Goal: Transaction & Acquisition: Purchase product/service

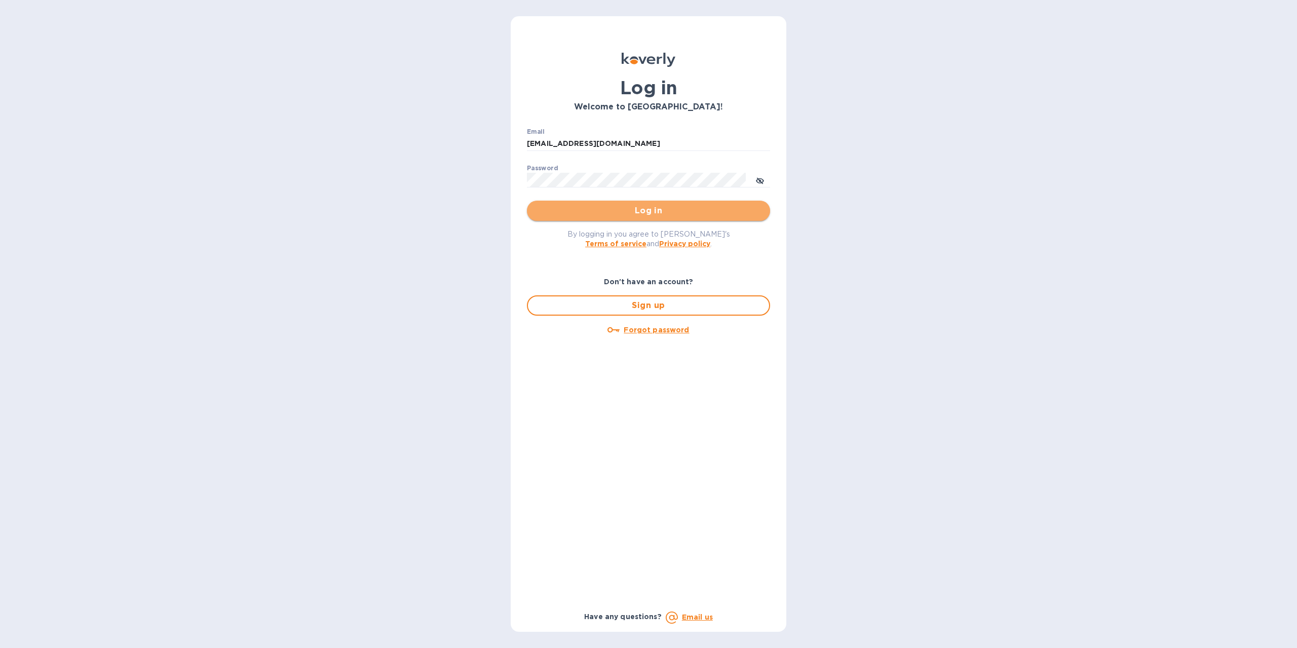
click at [630, 214] on span "Log in" at bounding box center [648, 211] width 227 height 12
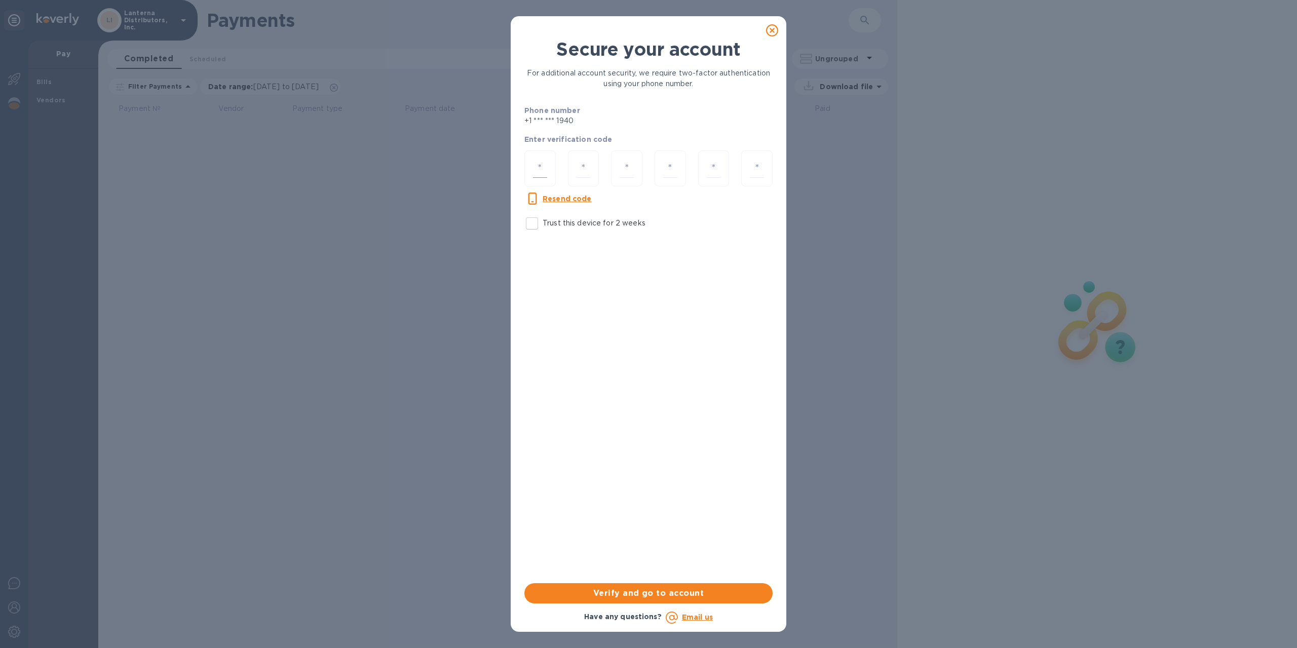
click at [544, 163] on input "number" at bounding box center [540, 168] width 14 height 19
type input "4"
type input "1"
type input "3"
type input "5"
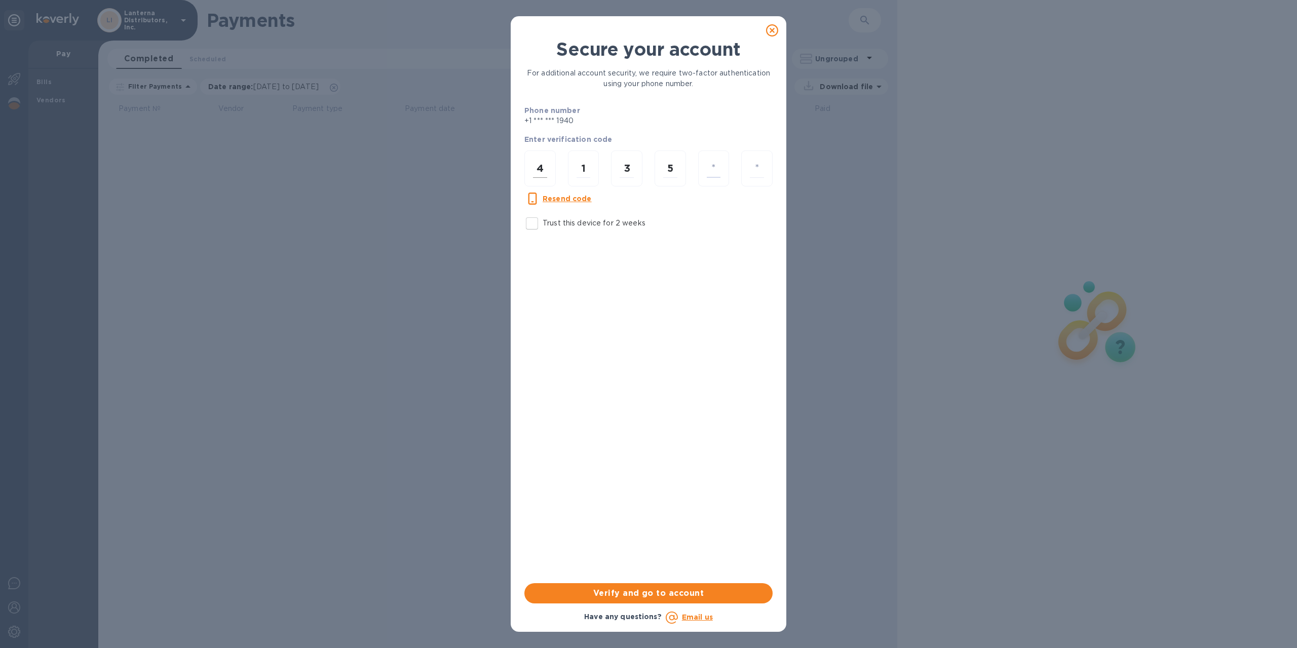
type input "7"
type input "9"
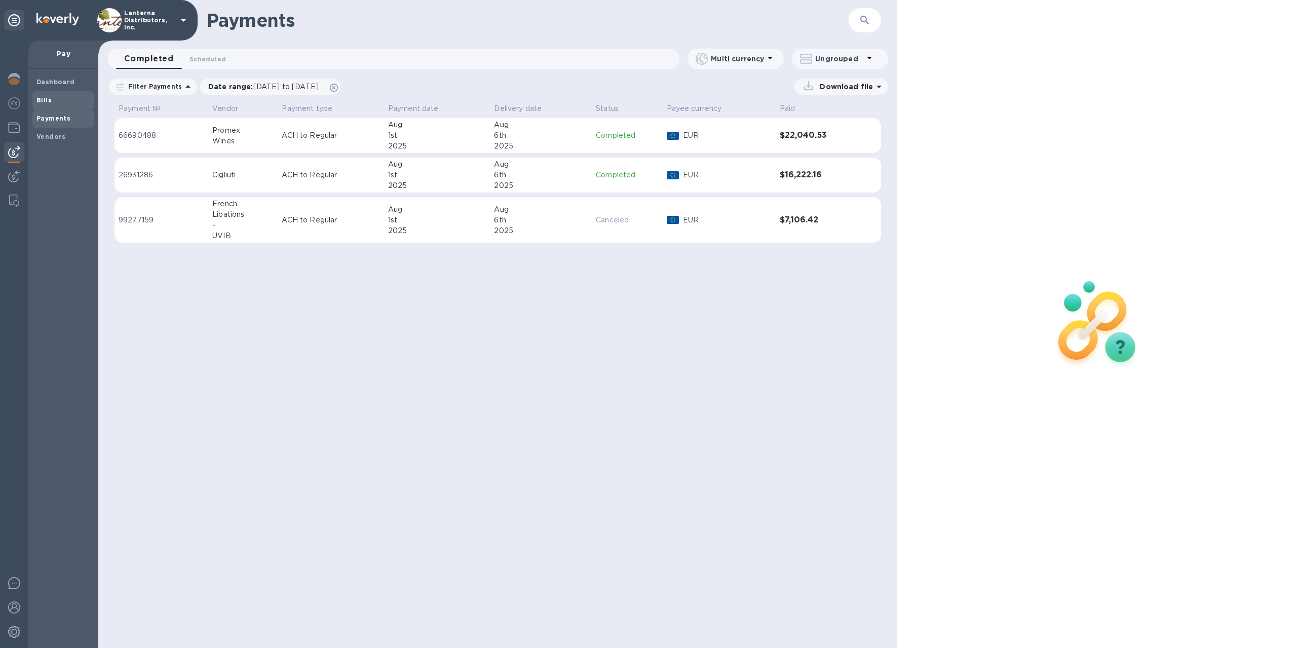
click at [58, 102] on span "Bills" at bounding box center [63, 100] width 54 height 10
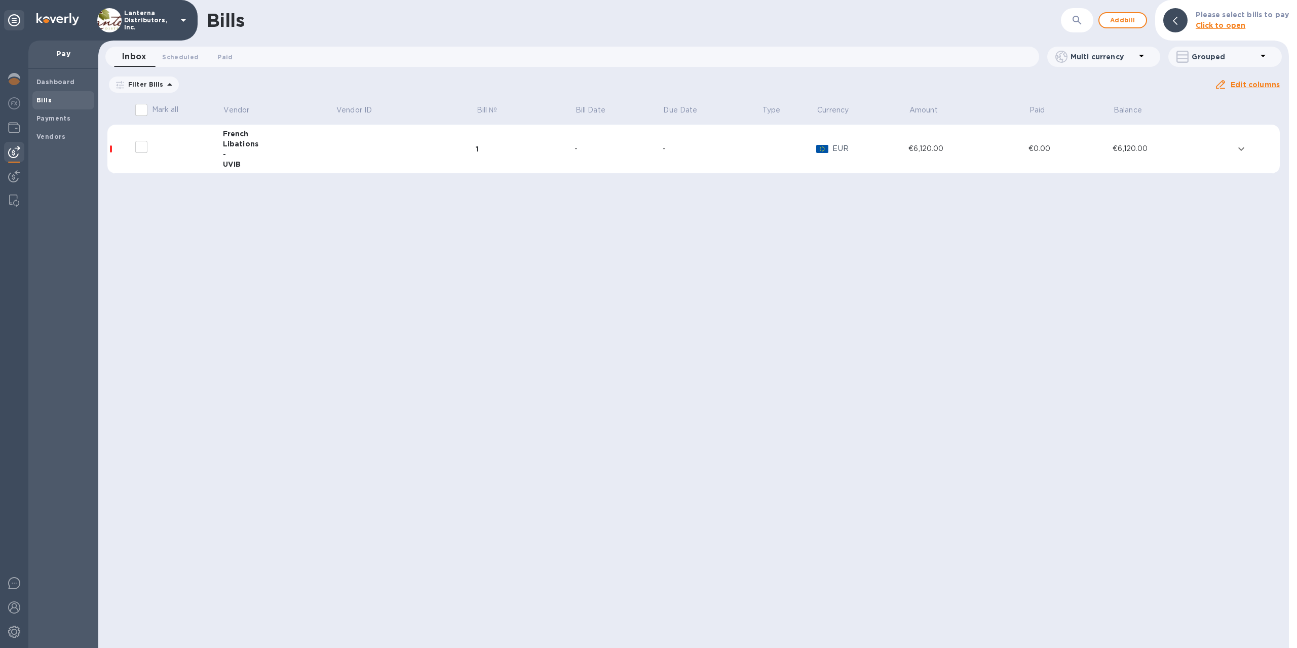
click at [234, 143] on div "Libations" at bounding box center [279, 144] width 113 height 10
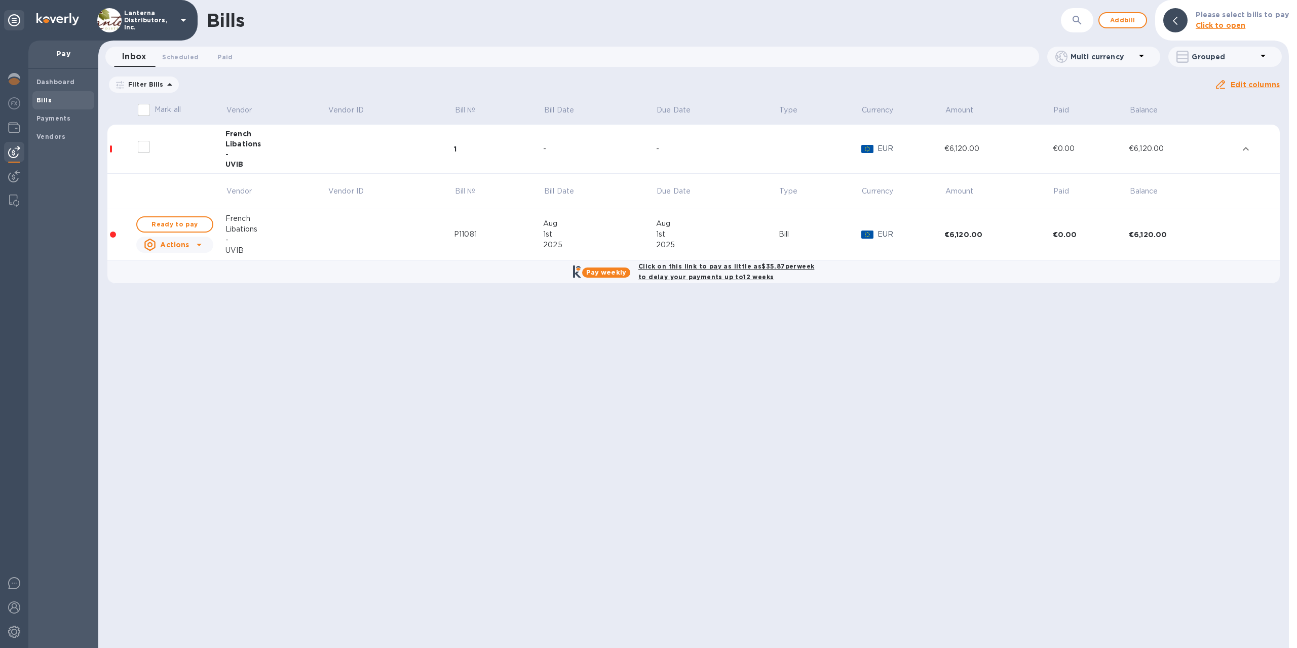
click at [145, 146] on input "decorative checkbox" at bounding box center [143, 146] width 21 height 21
click at [378, 352] on div "Bills ​ Add bill Please select bills to pay Click to open Inbox 0 Scheduled 0 P…" at bounding box center [693, 324] width 1190 height 648
click at [139, 148] on input "decorative checkbox" at bounding box center [143, 146] width 21 height 21
checkbox input "false"
click at [190, 224] on span "Ready to pay" at bounding box center [174, 224] width 59 height 12
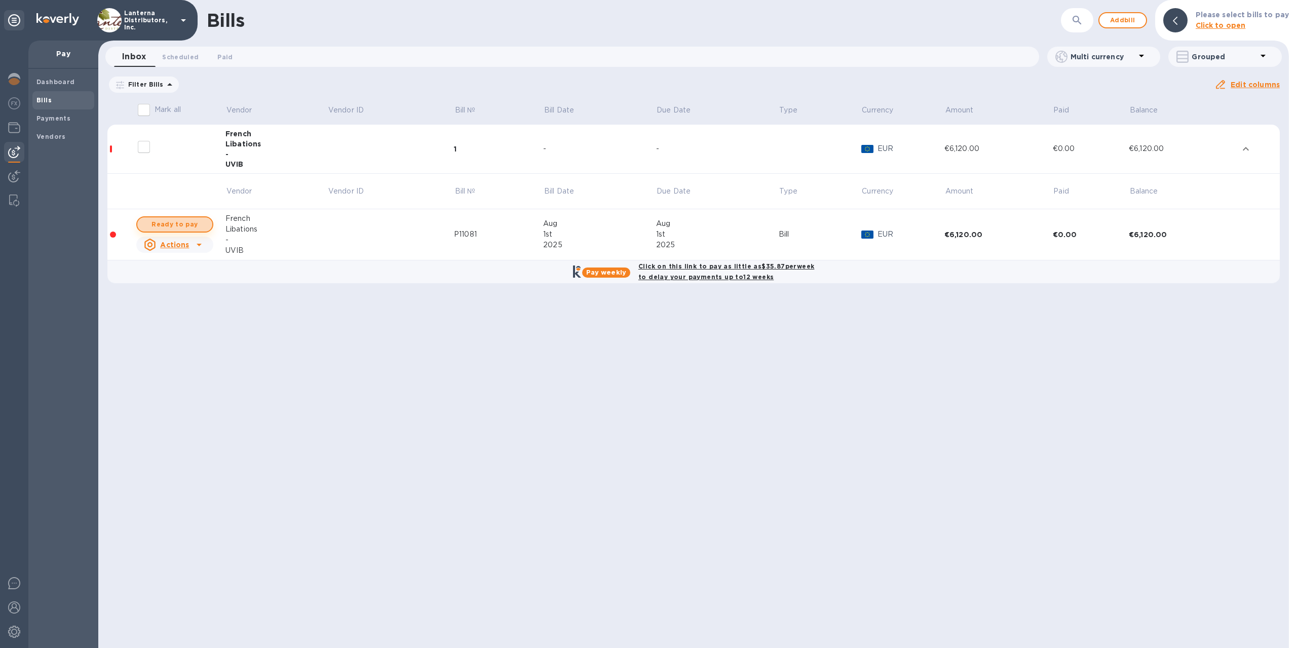
checkbox input "true"
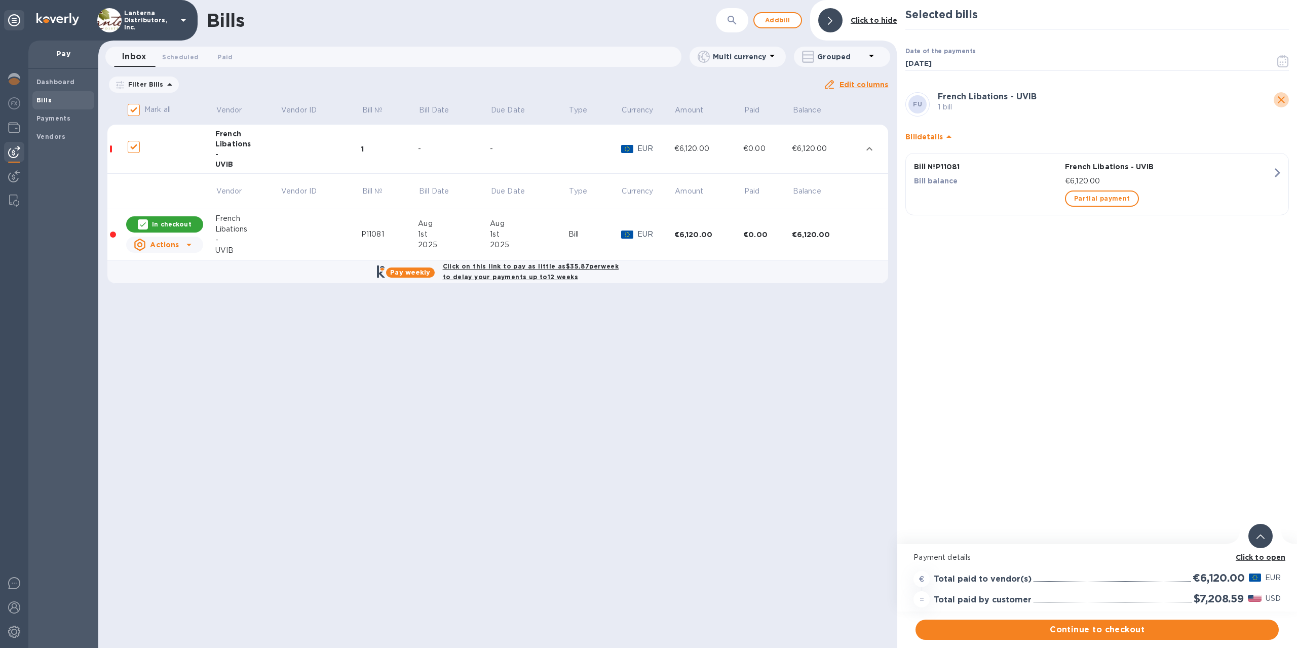
click at [1280, 99] on icon "close" at bounding box center [1281, 99] width 7 height 7
checkbox input "false"
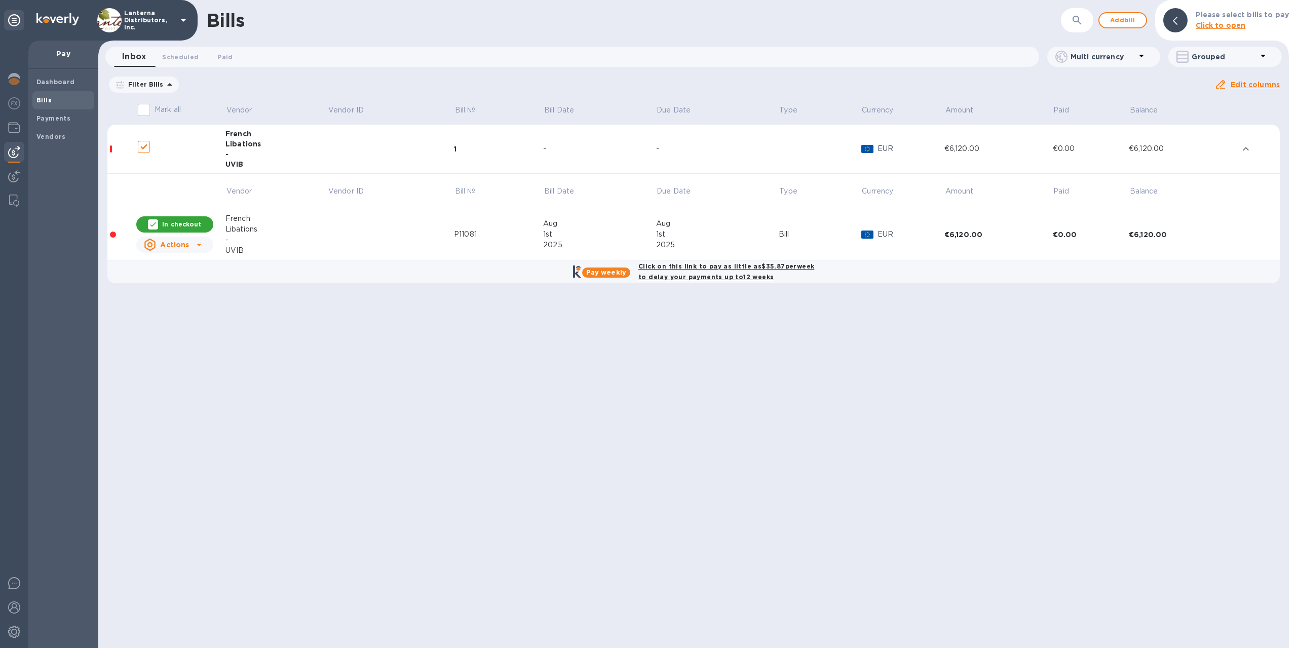
checkbox input "false"
click at [567, 392] on div "Bills ​ Add bill Please select bills to pay Click to open Inbox 0 Scheduled 0 P…" at bounding box center [693, 324] width 1190 height 648
click at [431, 366] on div "Bills ​ Add bill Please select bills to pay Click to open Inbox 0 Scheduled 0 P…" at bounding box center [693, 324] width 1190 height 648
click at [191, 224] on span "Ready to pay" at bounding box center [174, 224] width 59 height 12
checkbox input "true"
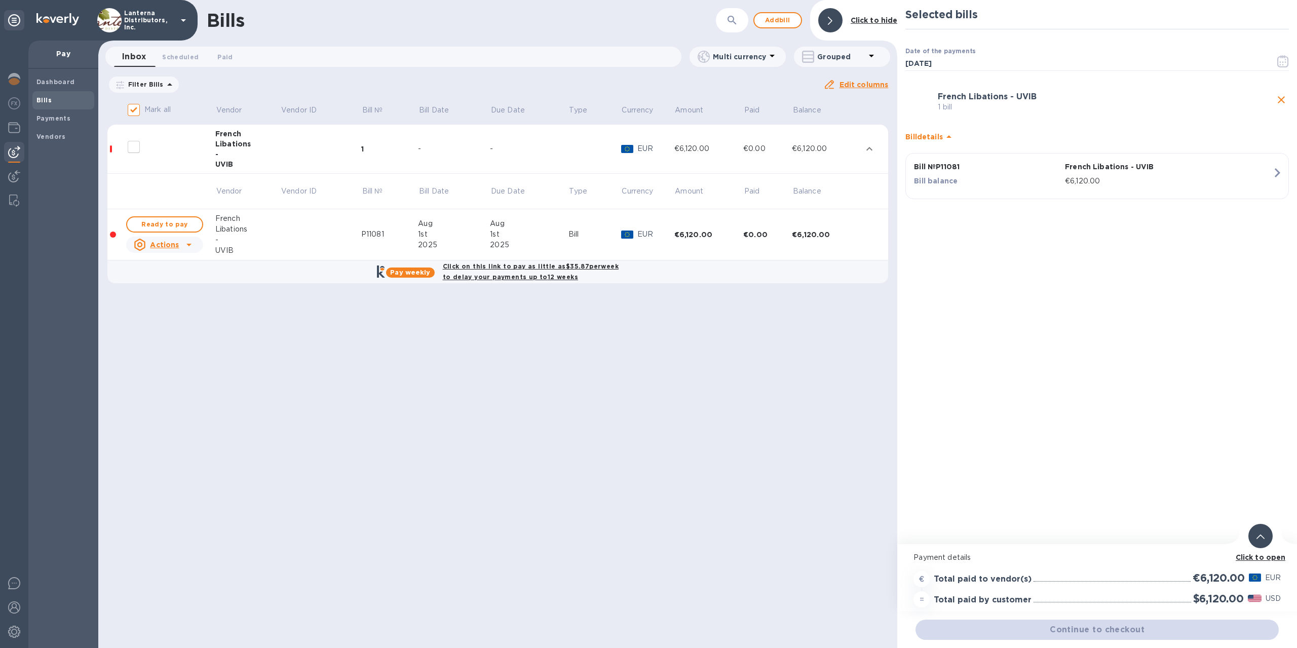
checkbox input "true"
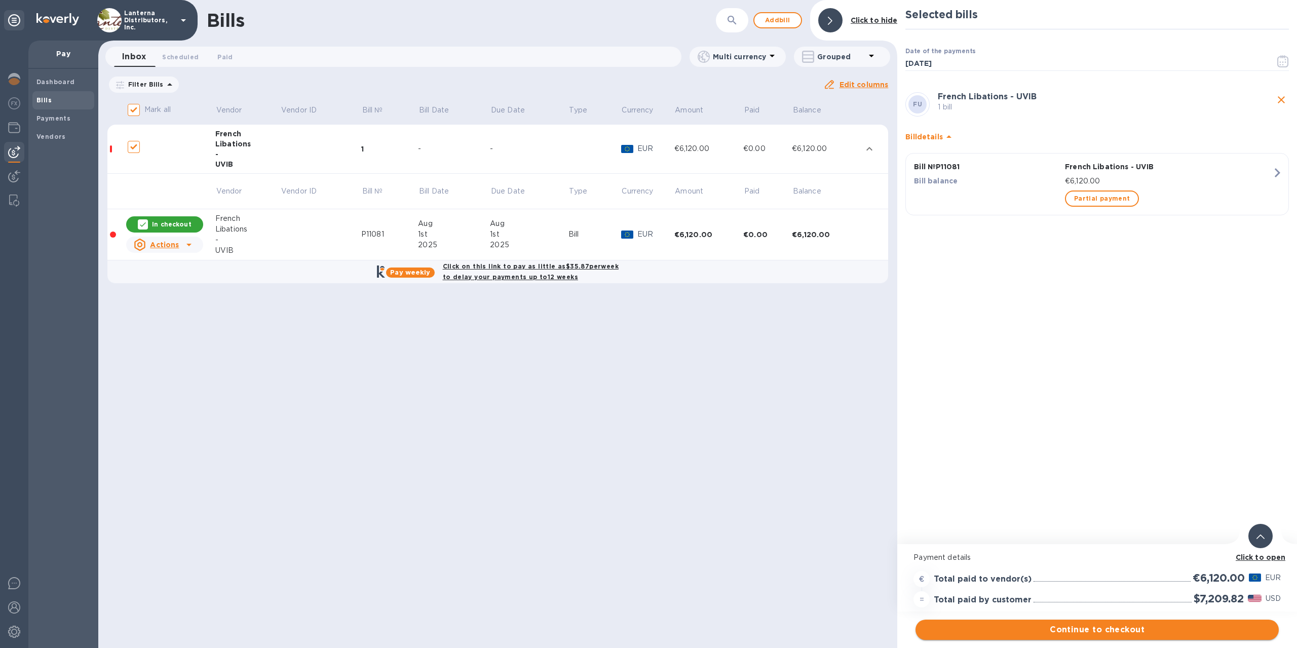
click at [1107, 630] on span "Continue to checkout" at bounding box center [1097, 630] width 347 height 12
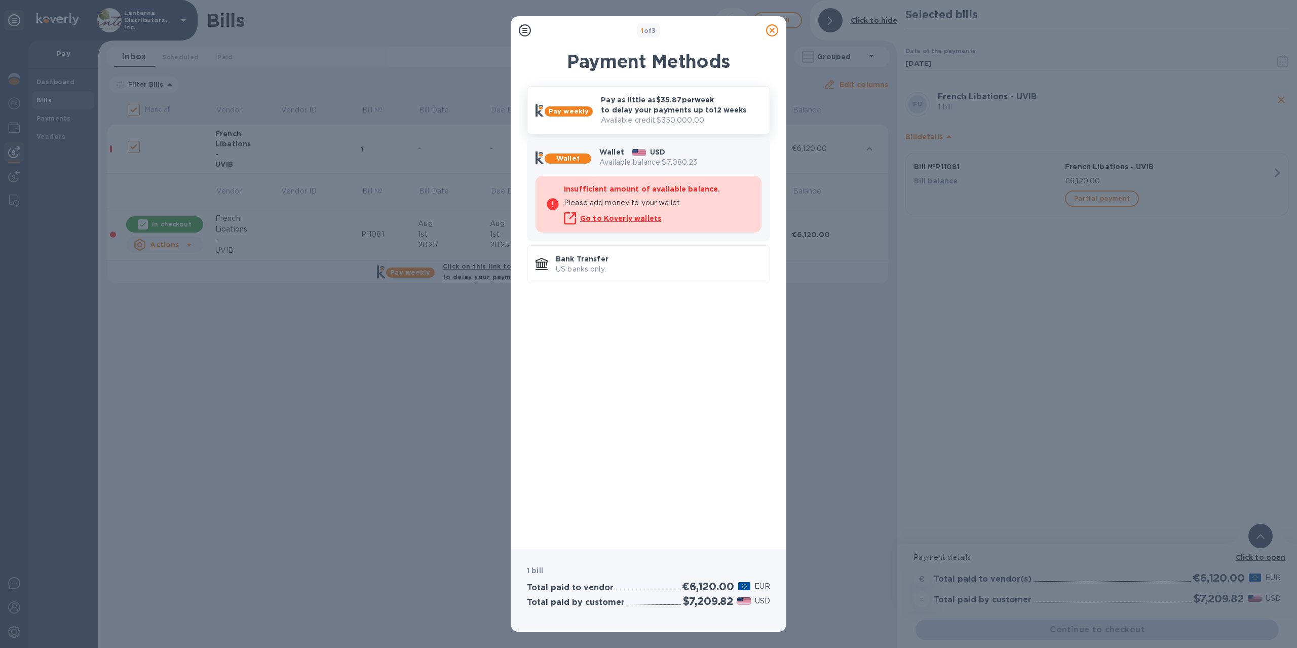
click at [618, 117] on p "Available credit: $350,000.00" at bounding box center [681, 120] width 161 height 11
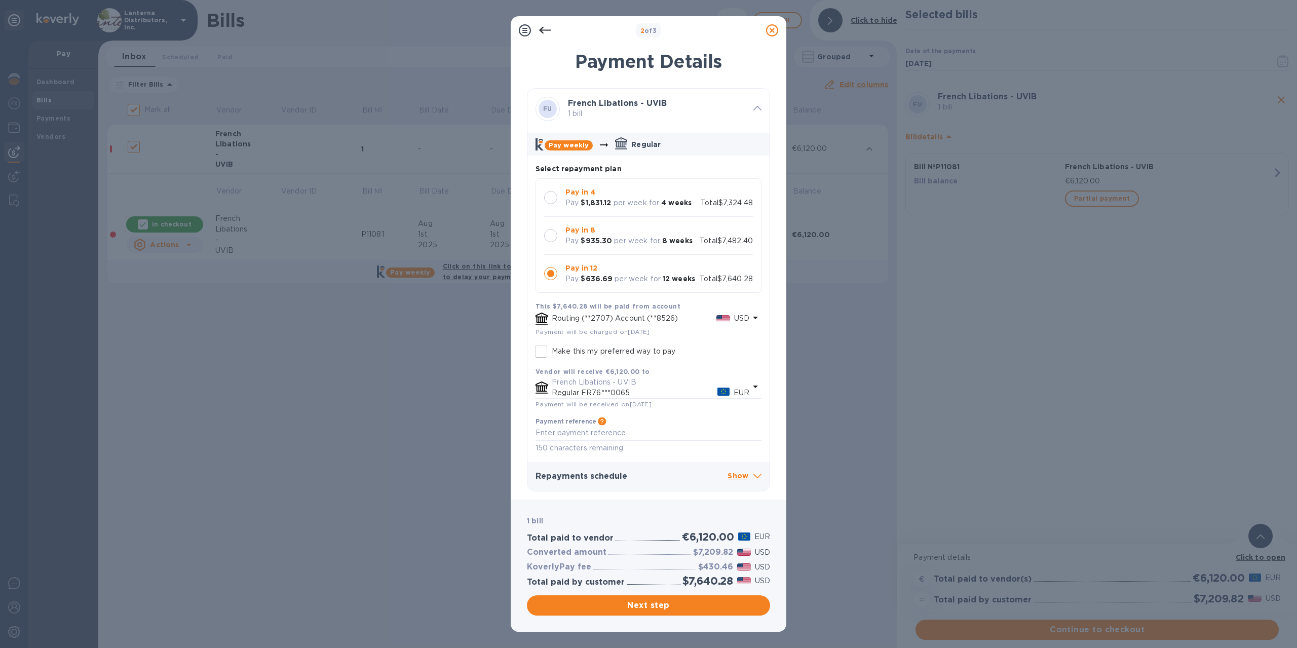
click at [549, 196] on div at bounding box center [550, 197] width 13 height 13
click at [546, 25] on icon at bounding box center [545, 30] width 12 height 12
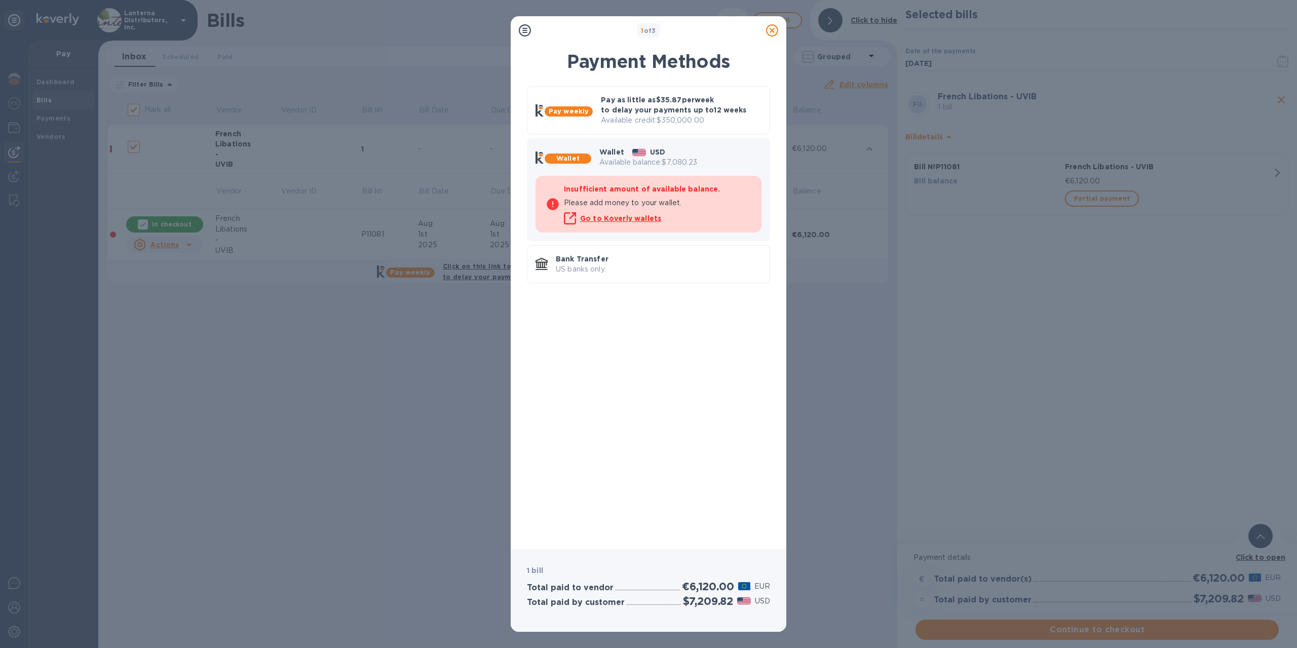
click at [546, 25] on div "1 of 3" at bounding box center [648, 30] width 227 height 15
click at [772, 35] on icon at bounding box center [772, 30] width 12 height 12
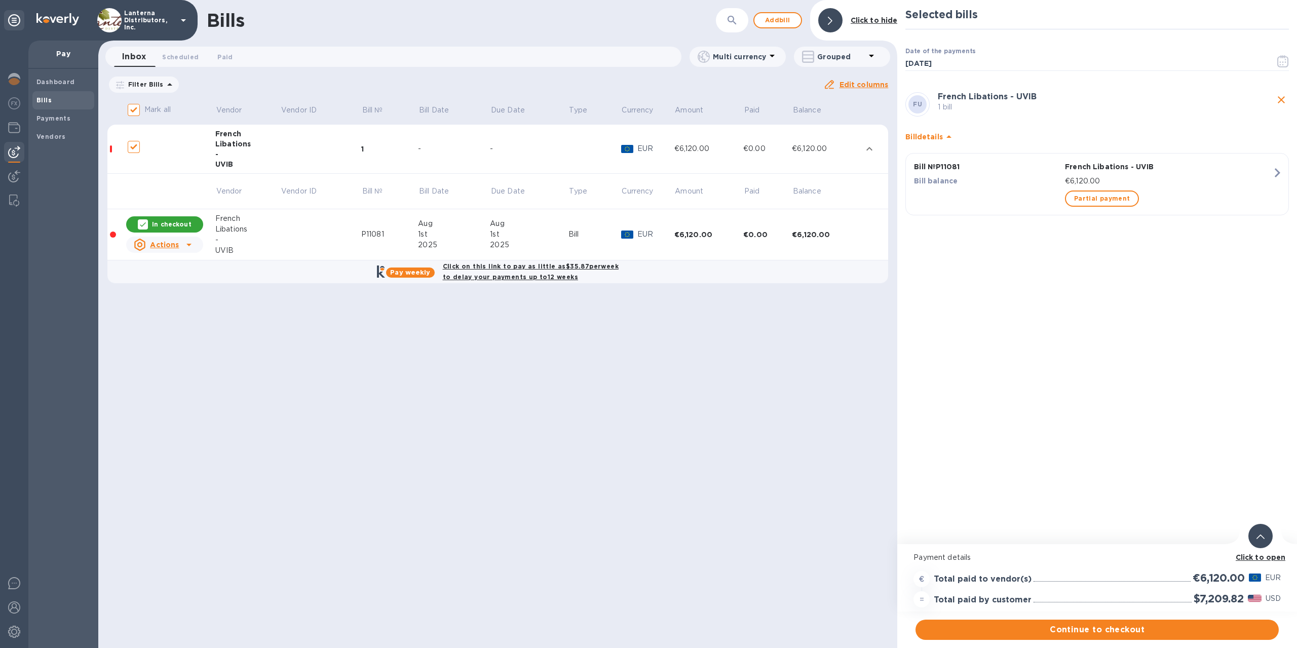
click at [1053, 389] on div "Selected bills Date of the payments 08/15/2025 ​ FU French Libations - UVIB 1 b…" at bounding box center [1097, 272] width 400 height 544
click at [1281, 60] on icon "button" at bounding box center [1283, 61] width 12 height 12
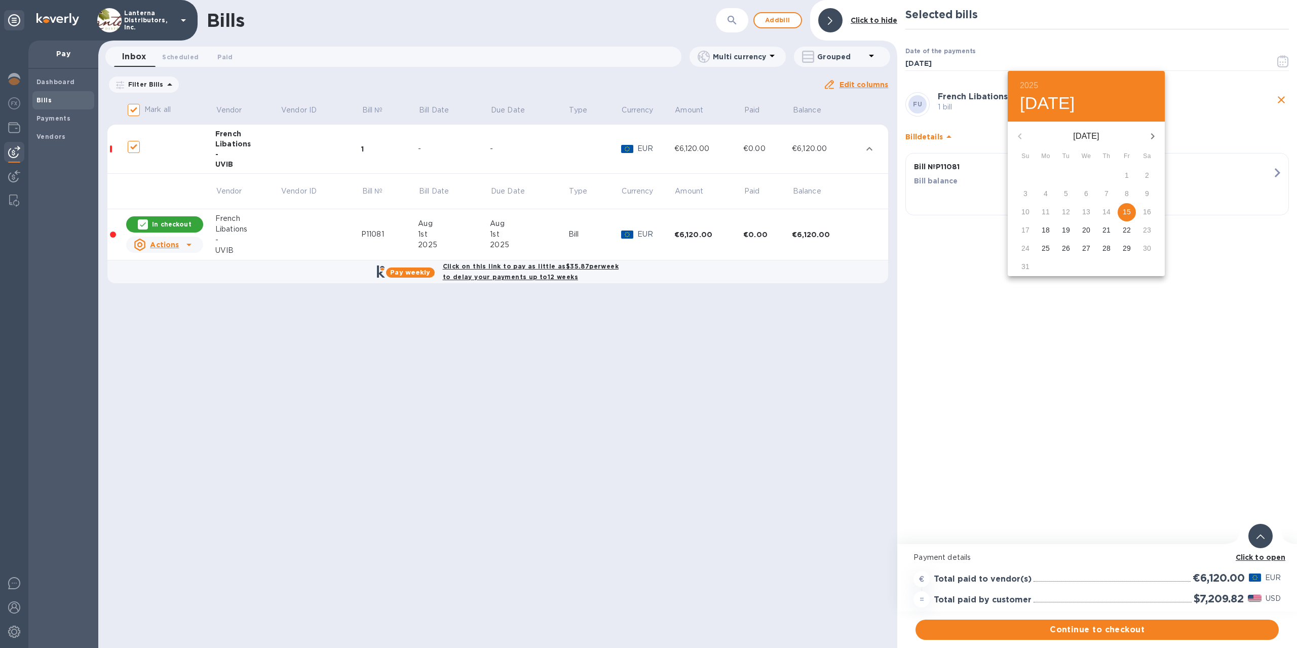
click at [1149, 212] on div "16" at bounding box center [1147, 212] width 20 height 18
click at [1028, 228] on div "17" at bounding box center [1025, 230] width 20 height 18
click at [1147, 214] on div "16" at bounding box center [1147, 212] width 20 height 18
click at [1028, 232] on div "17" at bounding box center [1025, 230] width 20 height 18
click at [1010, 316] on div at bounding box center [648, 324] width 1297 height 648
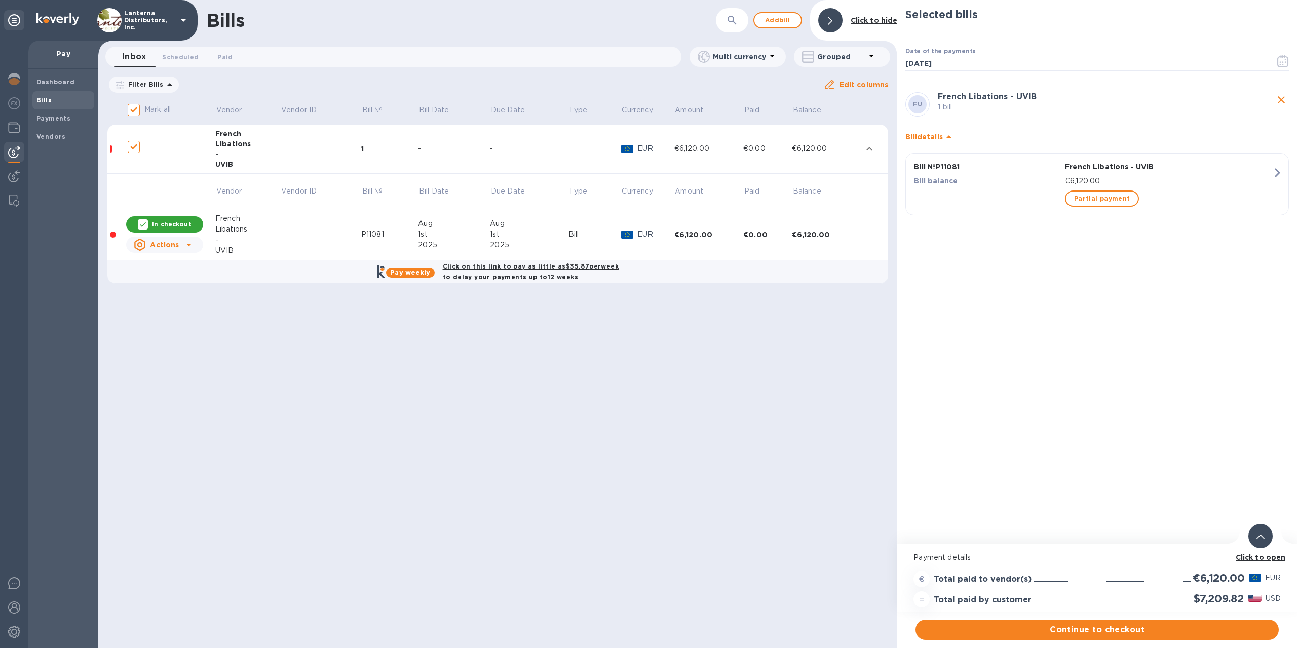
click at [1010, 316] on div "Selected bills Date of the payments 08/15/2025 ​ FU French Libations - UVIB 1 b…" at bounding box center [1097, 272] width 400 height 544
drag, startPoint x: 768, startPoint y: 397, endPoint x: 772, endPoint y: 392, distance: 5.5
click at [769, 395] on div "Bills ​ Add bill Click to hide Inbox 0 Scheduled 0 Paid 0 Multi currency Groupe…" at bounding box center [497, 324] width 799 height 648
click at [772, 20] on span "Add bill" at bounding box center [777, 20] width 30 height 12
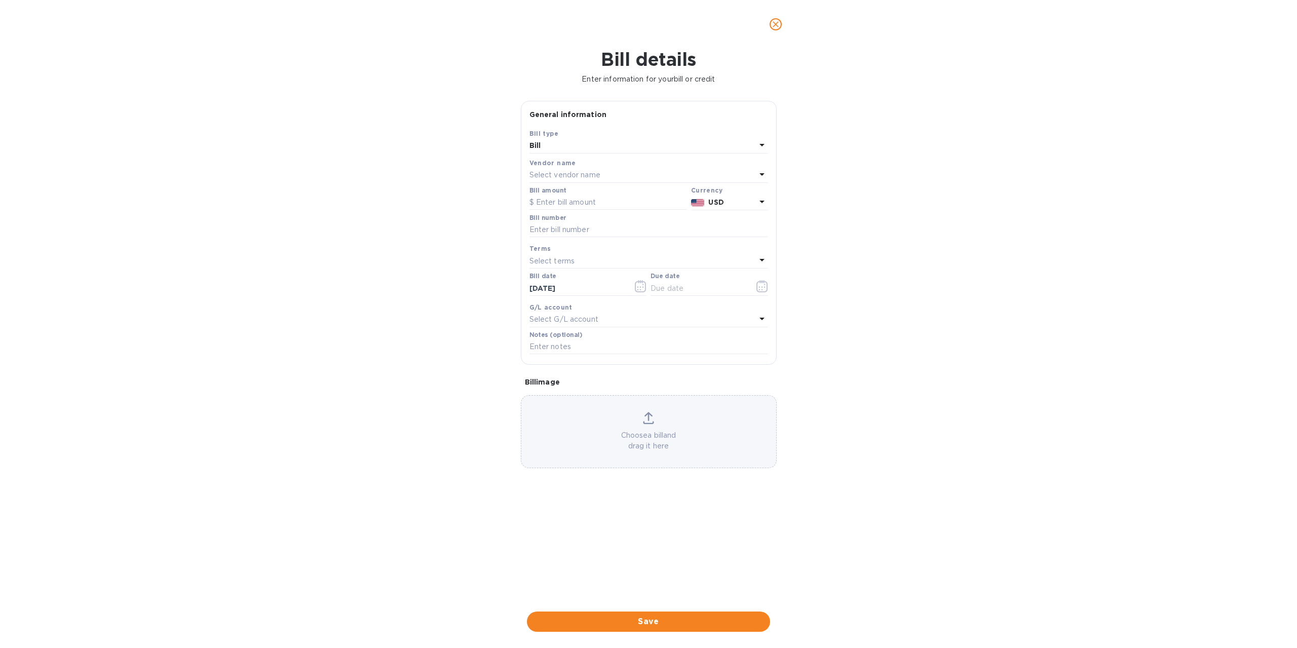
click at [612, 174] on div "Select vendor name" at bounding box center [642, 175] width 226 height 14
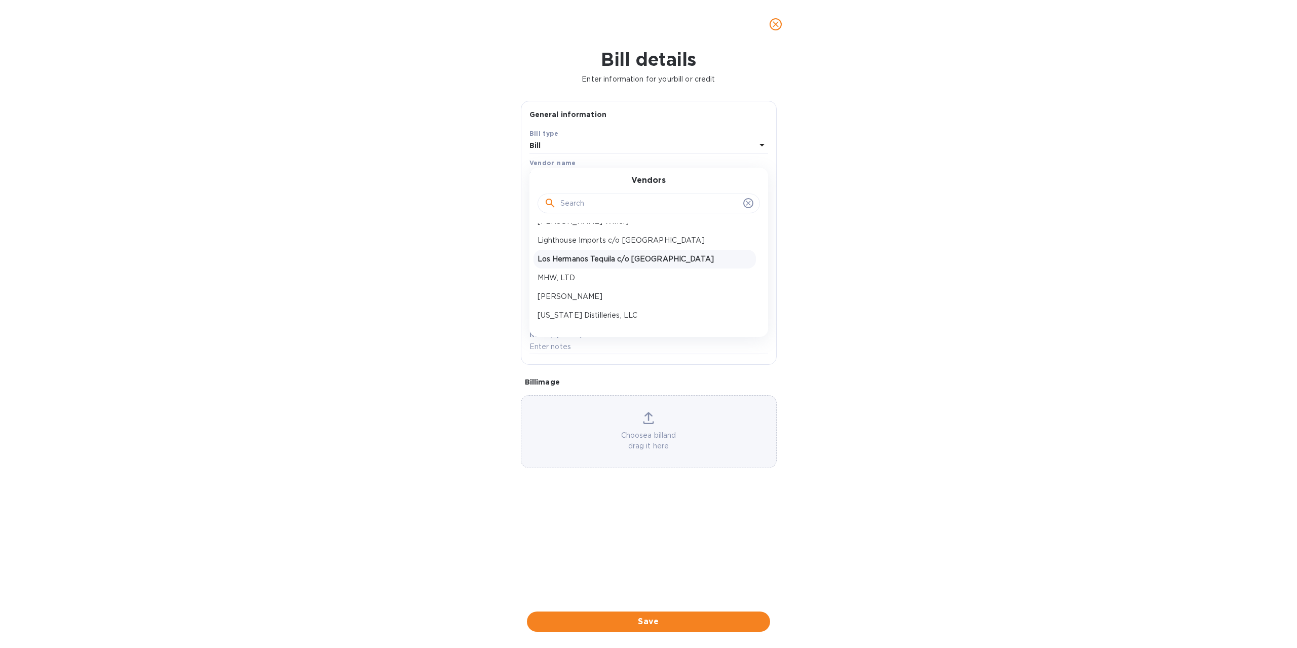
click at [621, 261] on p "Los Hermanos Tequila c/o Park Street" at bounding box center [644, 259] width 214 height 11
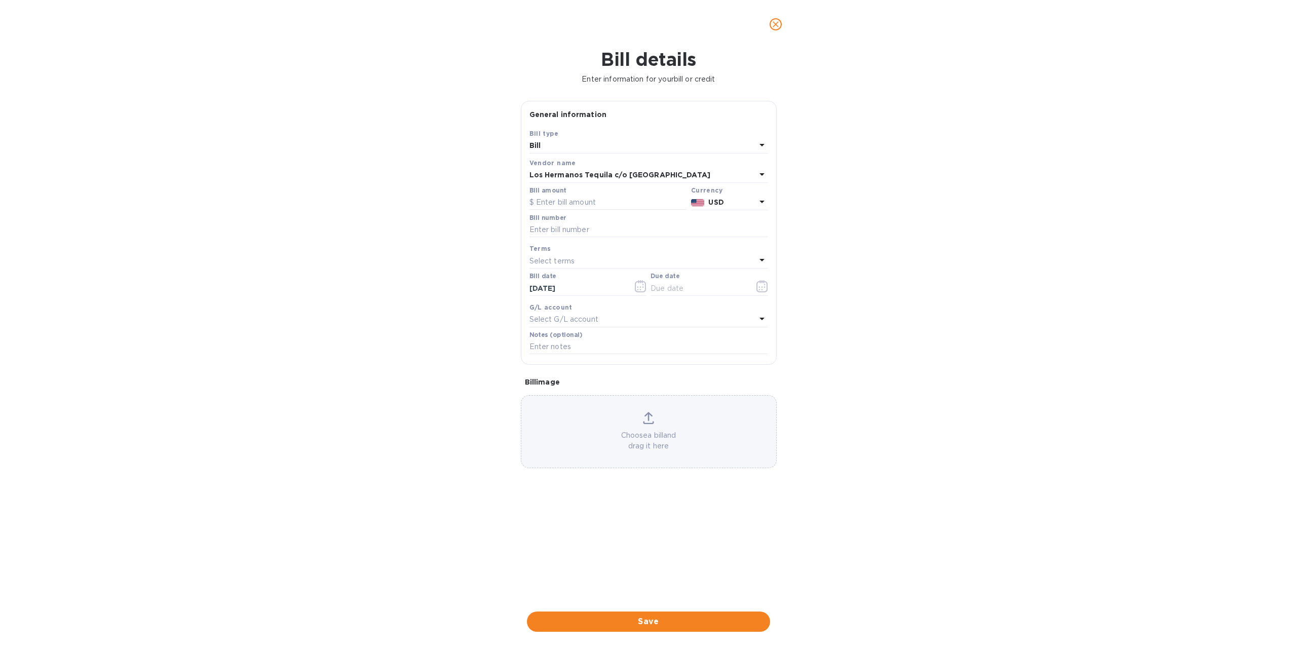
click at [473, 172] on div "Bill details Enter information for your bill or credit General information Save…" at bounding box center [648, 348] width 1297 height 599
click at [777, 22] on icon "close" at bounding box center [776, 24] width 10 height 10
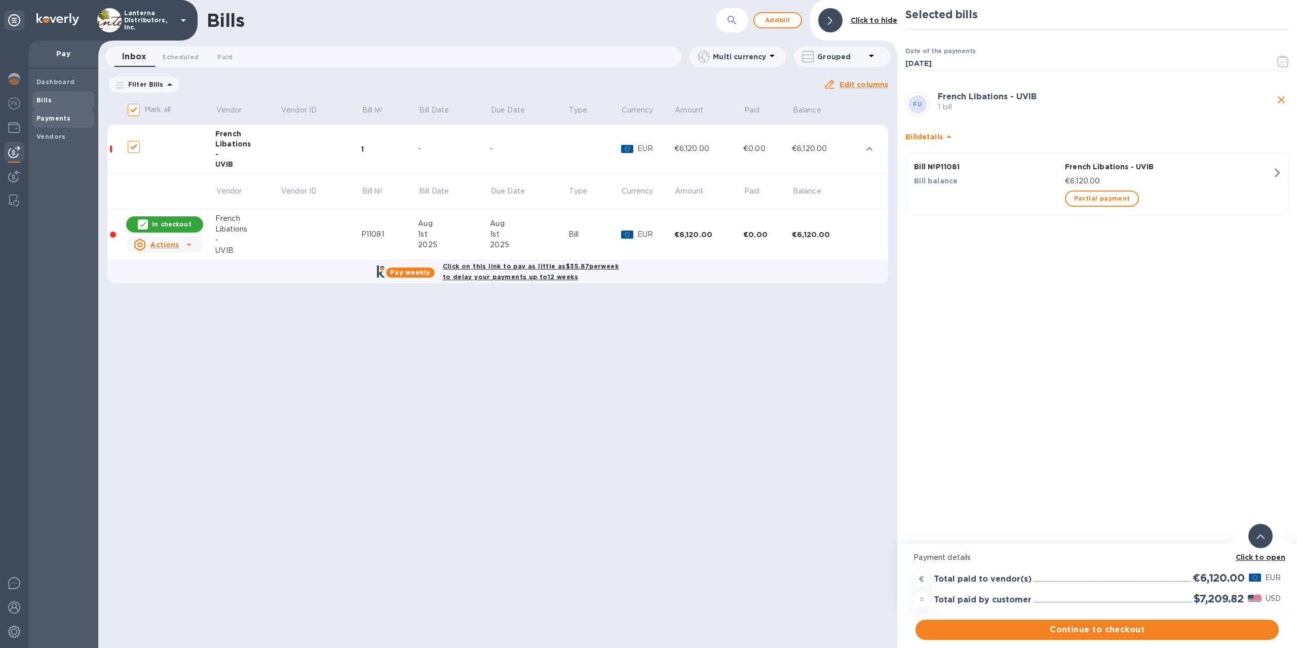
click at [67, 122] on b "Payments" at bounding box center [53, 118] width 34 height 8
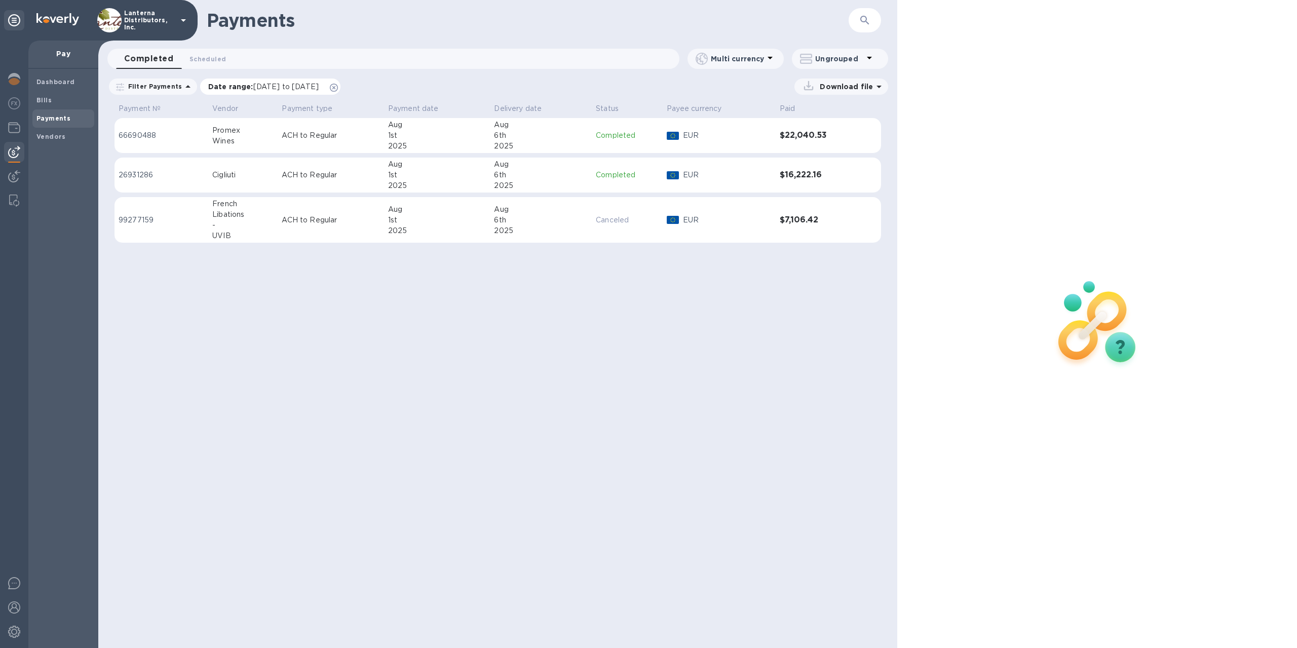
click at [338, 86] on icon at bounding box center [334, 88] width 8 height 8
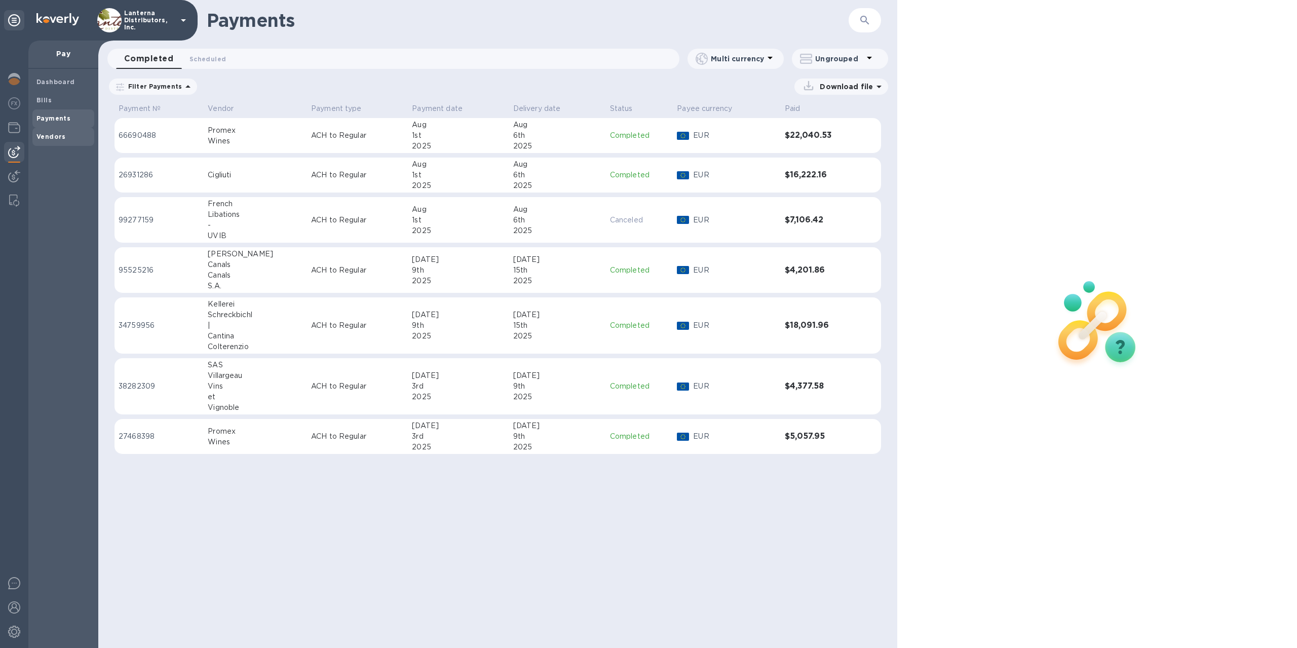
click at [58, 139] on b "Vendors" at bounding box center [50, 137] width 29 height 8
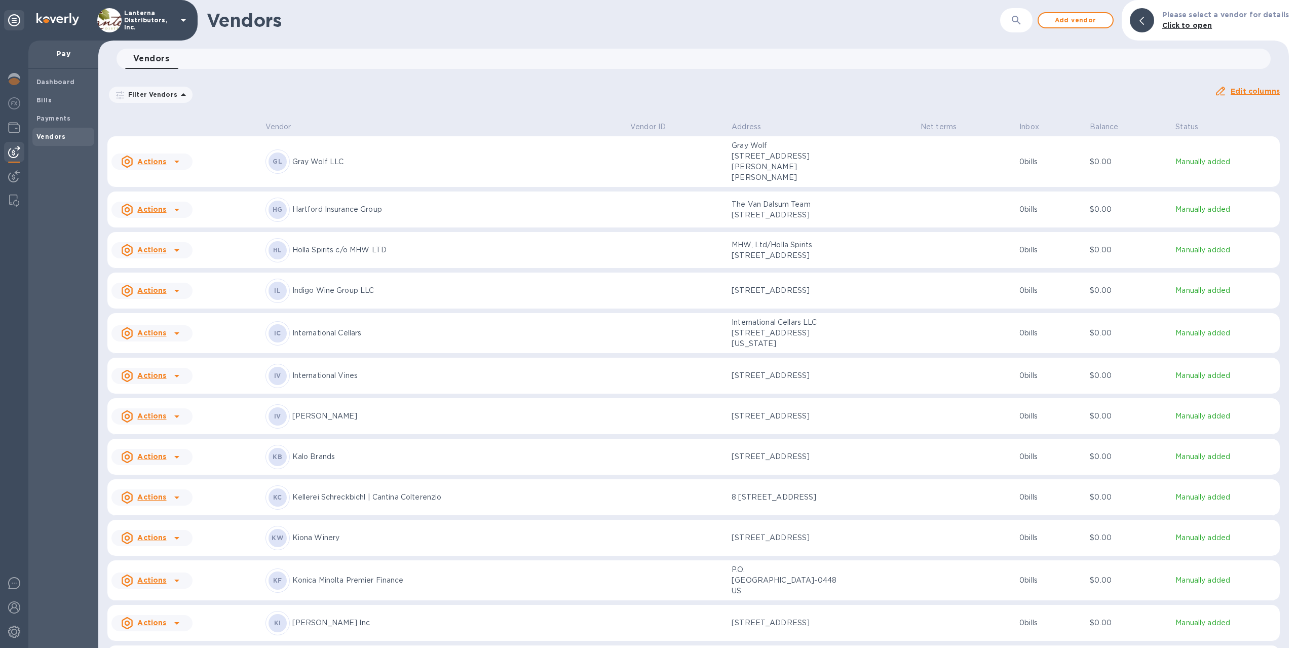
scroll to position [3443, 0]
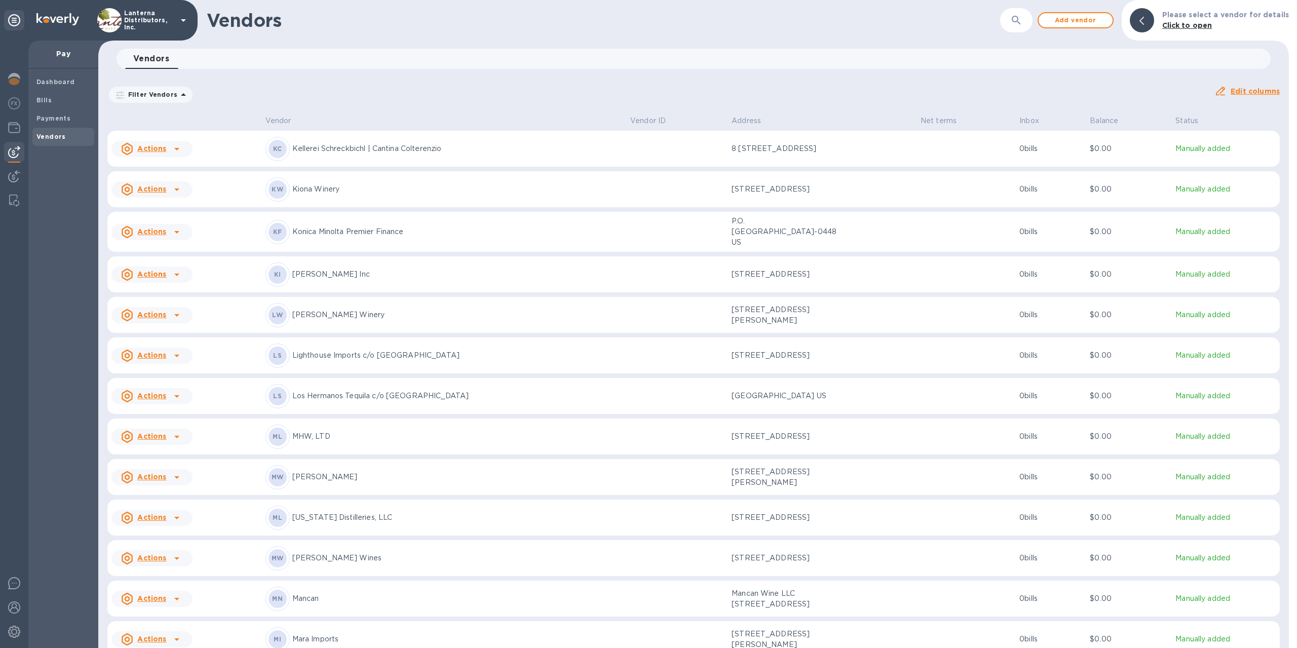
click at [349, 408] on div "LS Los Hermanos Tequila c/o Park Street" at bounding box center [443, 396] width 357 height 24
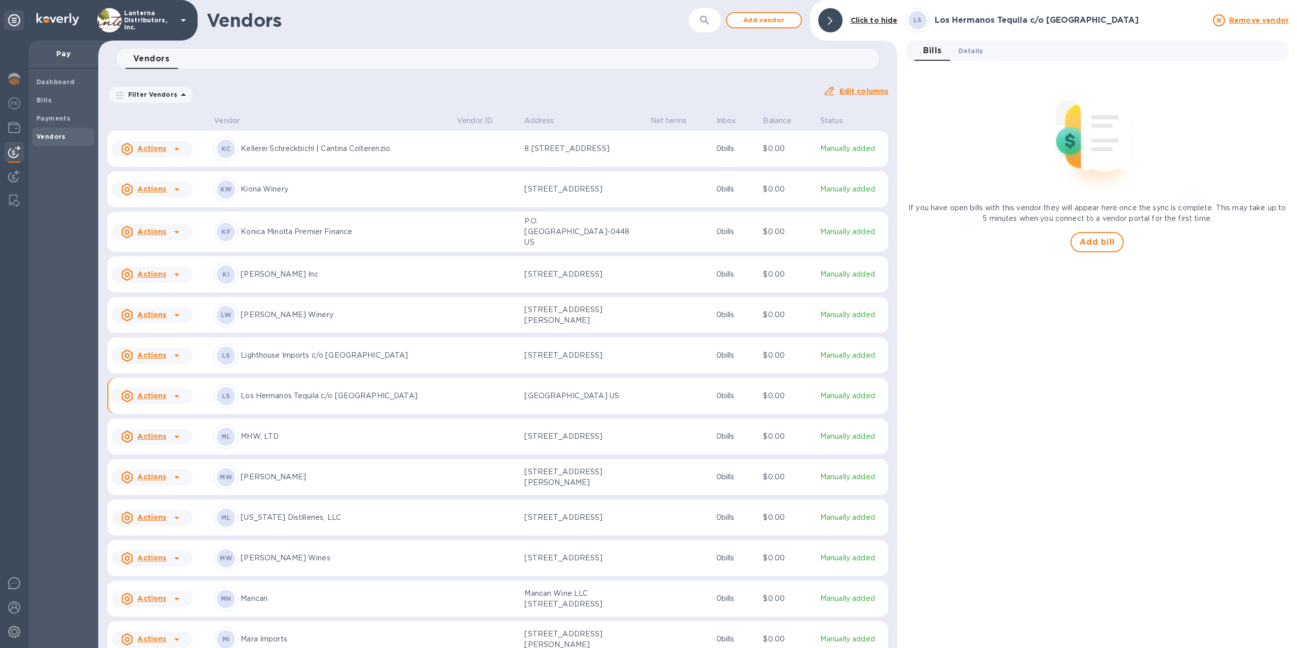
click at [968, 48] on span "Details 0" at bounding box center [970, 51] width 24 height 11
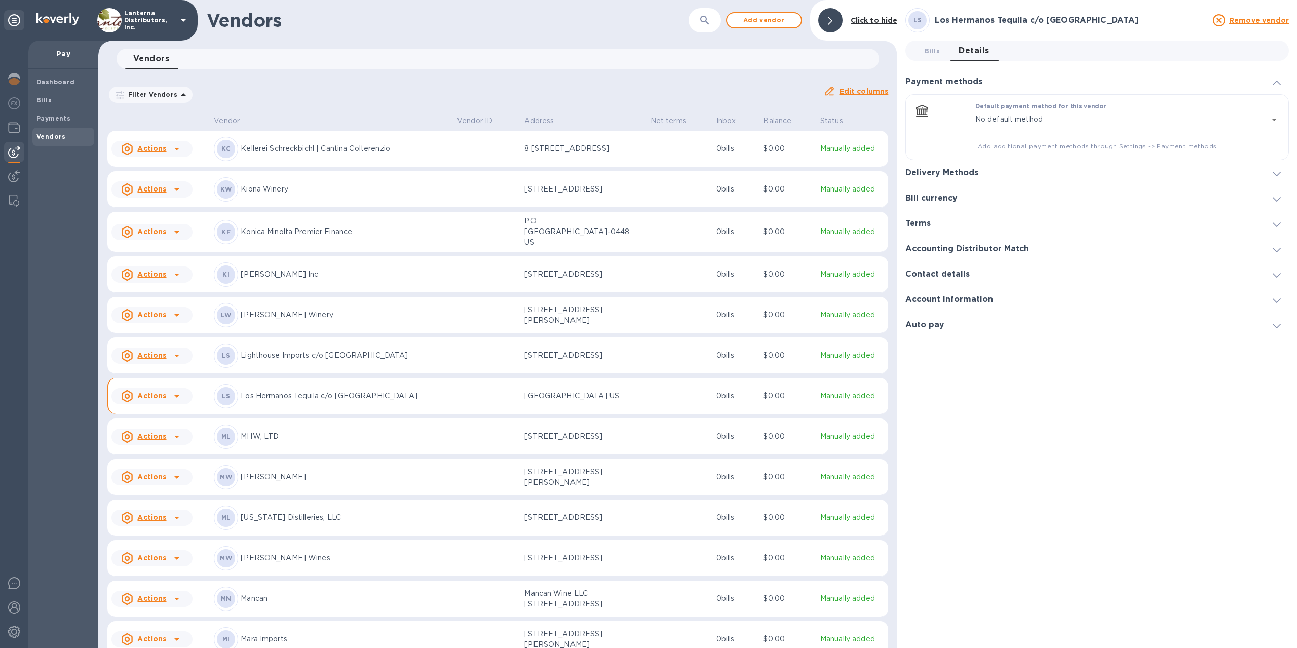
click at [952, 172] on h3 "Delivery Methods" at bounding box center [941, 173] width 73 height 10
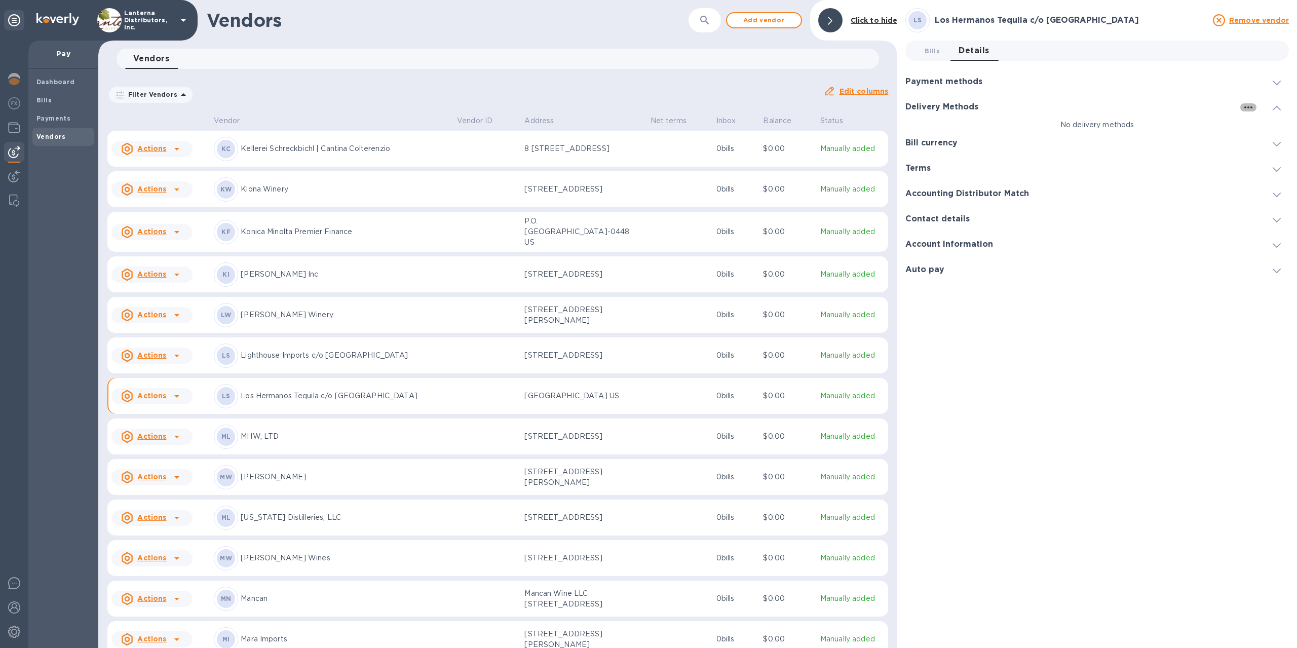
click at [1244, 108] on icon "button" at bounding box center [1248, 107] width 12 height 12
click at [1253, 124] on p "Add new" at bounding box center [1260, 128] width 33 height 10
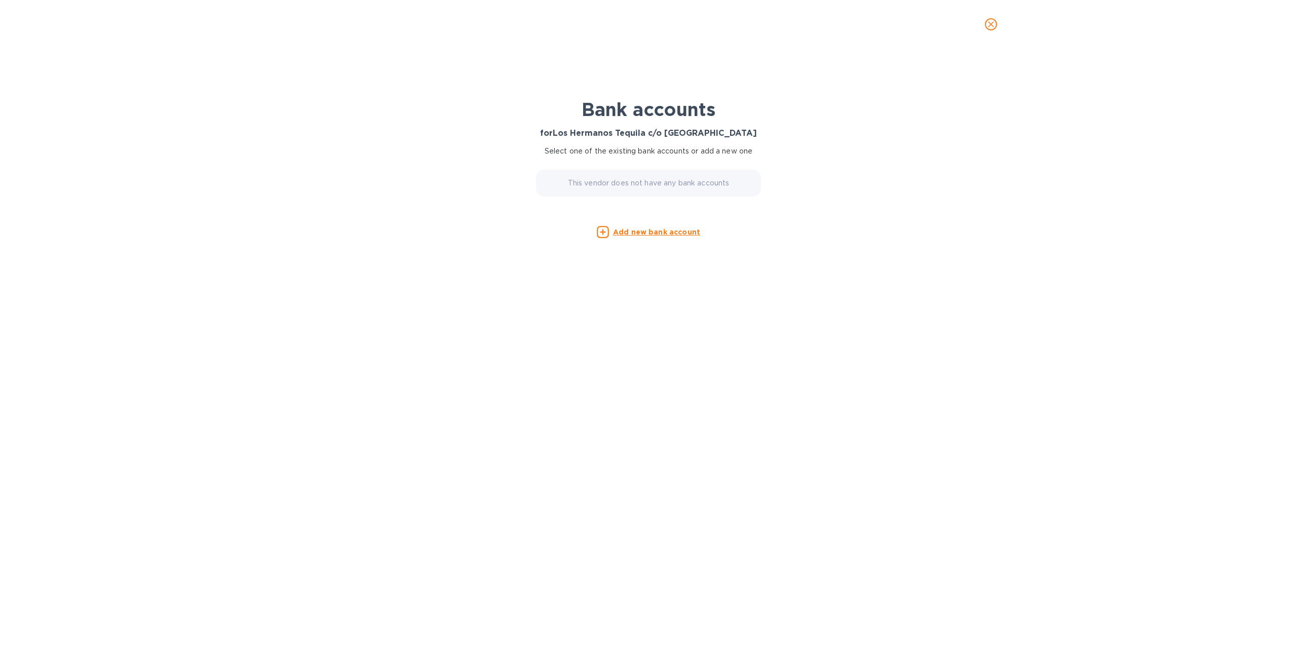
click at [645, 235] on u "Add new bank account" at bounding box center [656, 232] width 87 height 8
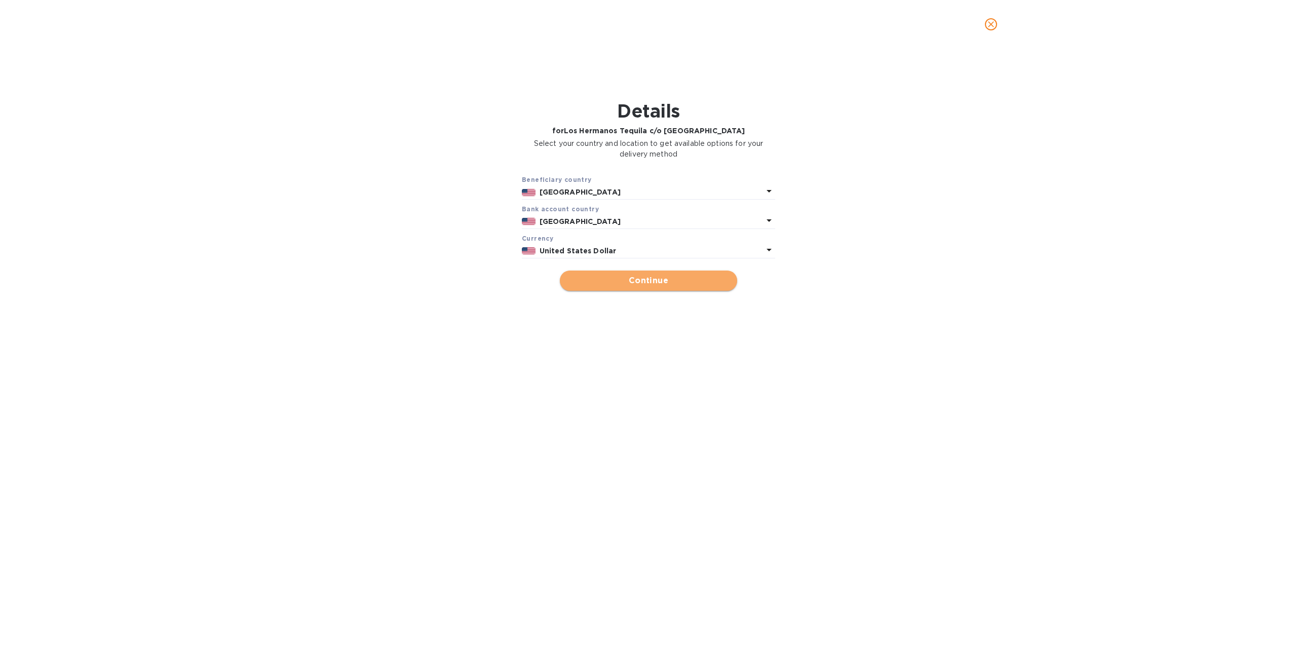
click at [655, 283] on span "Continue" at bounding box center [648, 281] width 161 height 12
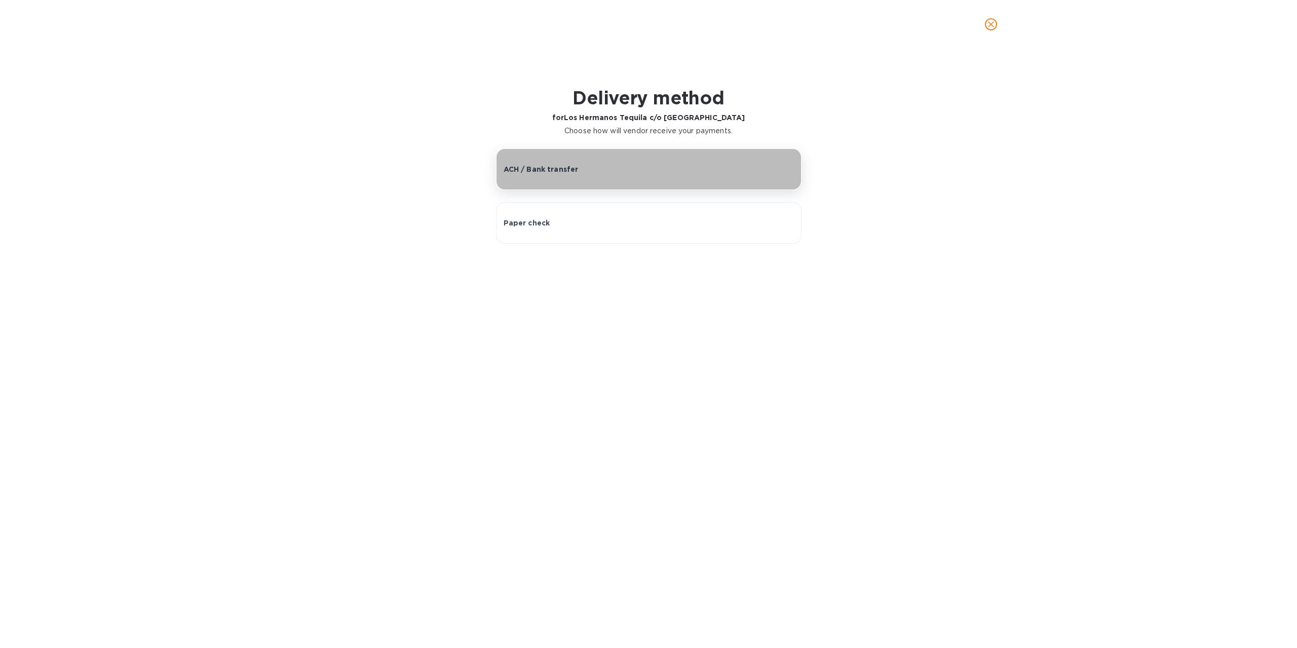
click at [627, 181] on button "ACH / Bank transfer" at bounding box center [648, 169] width 305 height 42
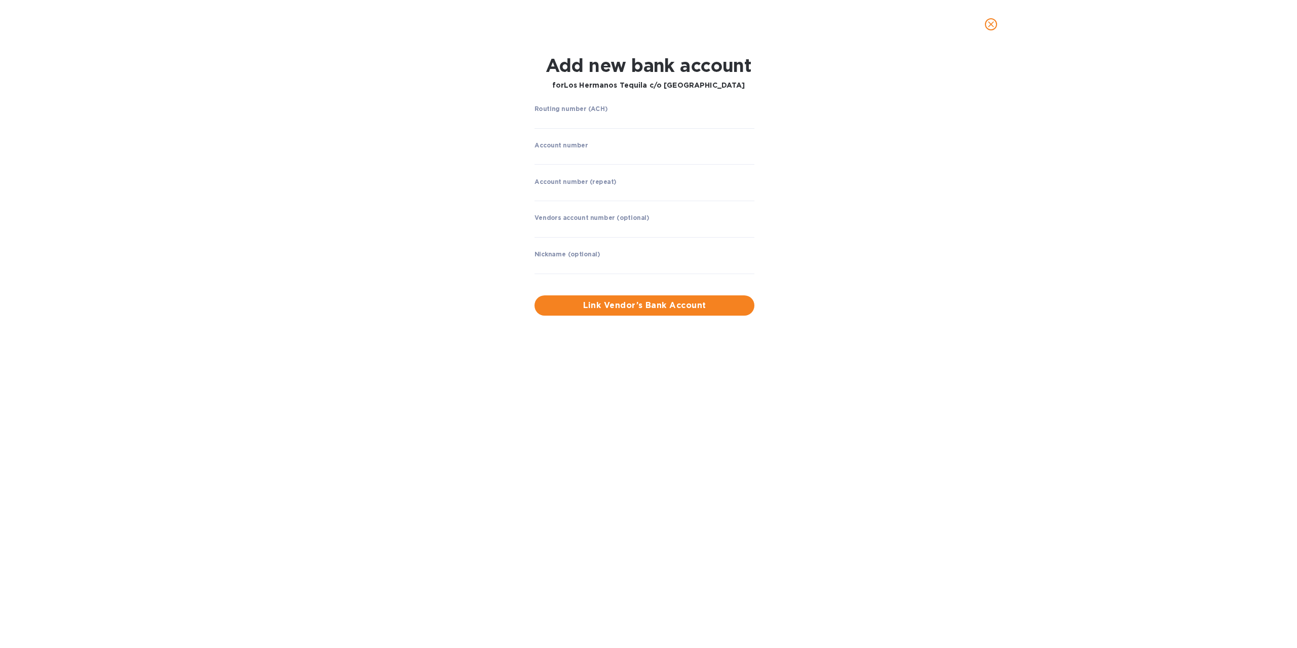
click at [532, 560] on div "Add new bank account for Los Hermanos Tequila c/o Park Street Routing number (A…" at bounding box center [648, 348] width 1297 height 599
click at [427, 189] on div "Routing number (ACH) ​ Account number ​ Account number (repeat) ​ Vendors accou…" at bounding box center [648, 210] width 847 height 222
click at [1004, 139] on div "Routing number (ACH) ​ Account number ​ Account number (repeat) ​ Vendors accou…" at bounding box center [648, 210] width 847 height 222
click at [990, 28] on icon "close" at bounding box center [991, 24] width 10 height 10
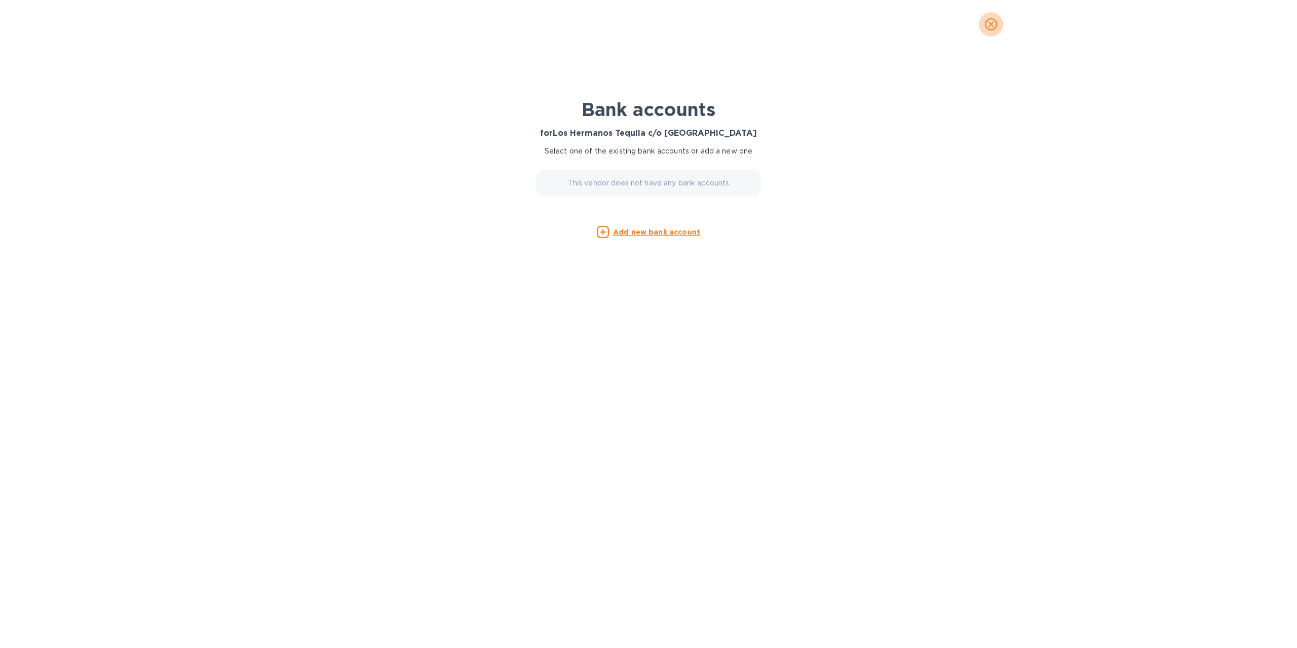
click at [993, 27] on icon "close" at bounding box center [991, 24] width 10 height 10
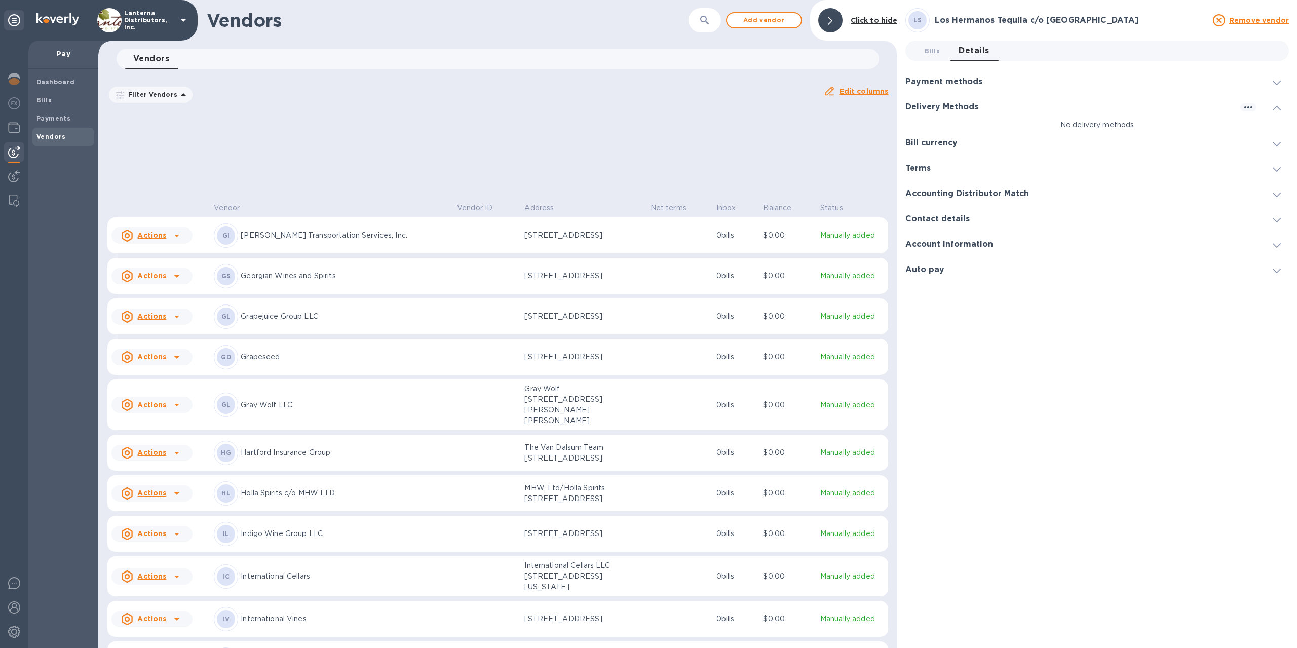
scroll to position [3443, 0]
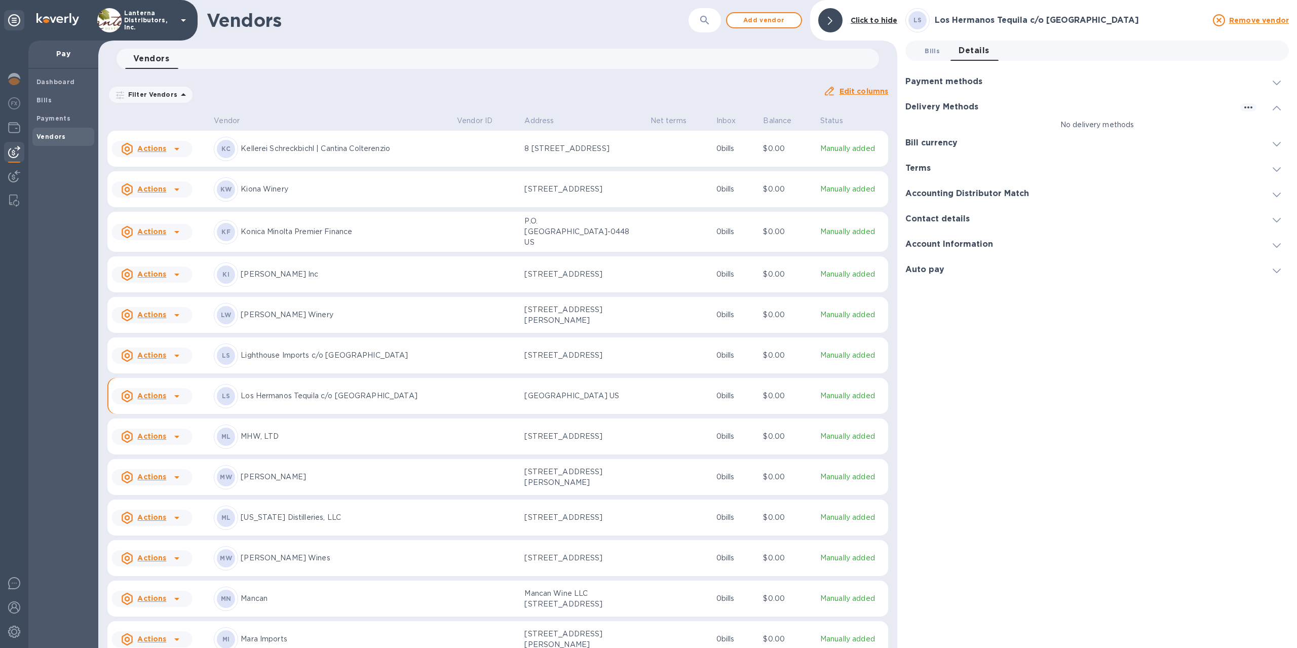
click at [934, 50] on span "Bills 0" at bounding box center [932, 51] width 15 height 11
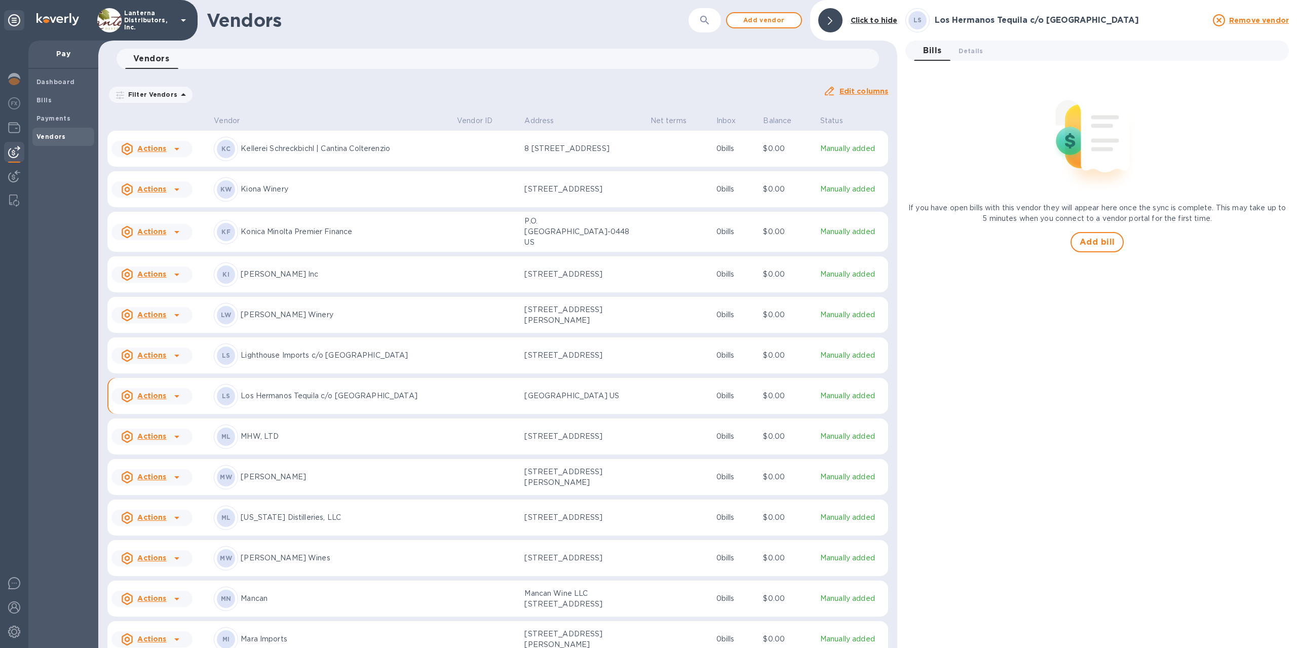
click at [31, 97] on div "Dashboard Bills Payments Vendors" at bounding box center [63, 358] width 70 height 579
click at [46, 101] on b "Bills" at bounding box center [43, 100] width 15 height 8
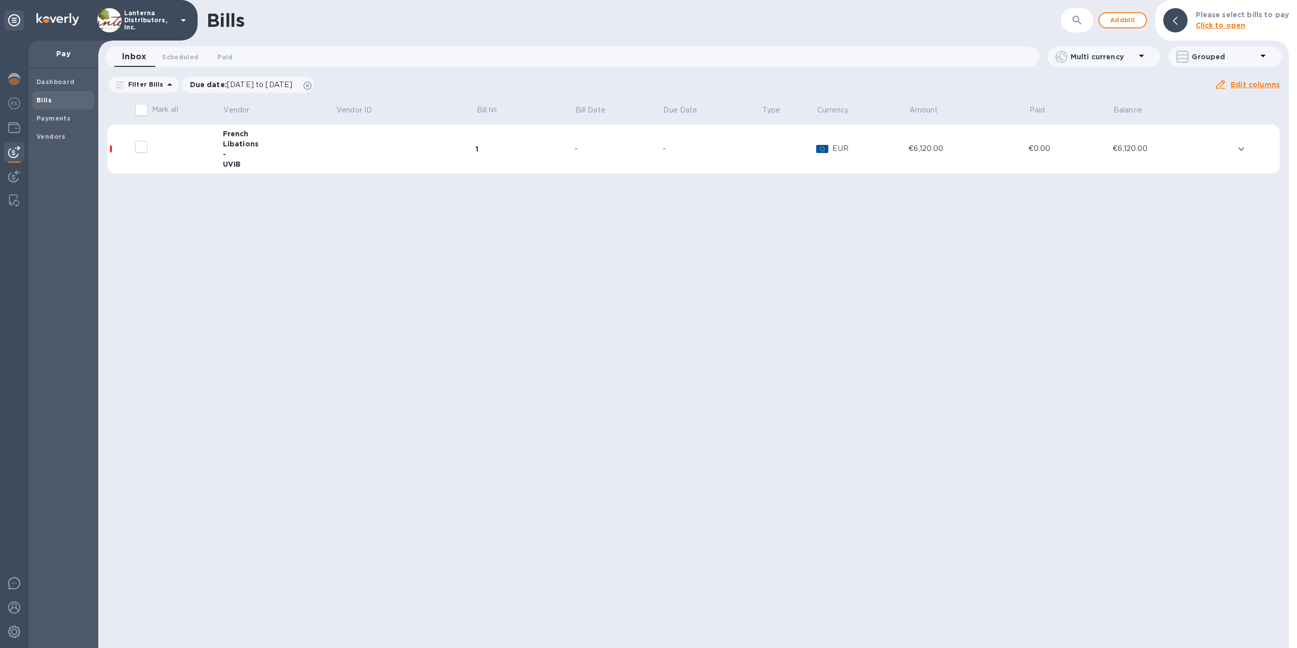
click at [236, 149] on div "-" at bounding box center [279, 154] width 113 height 10
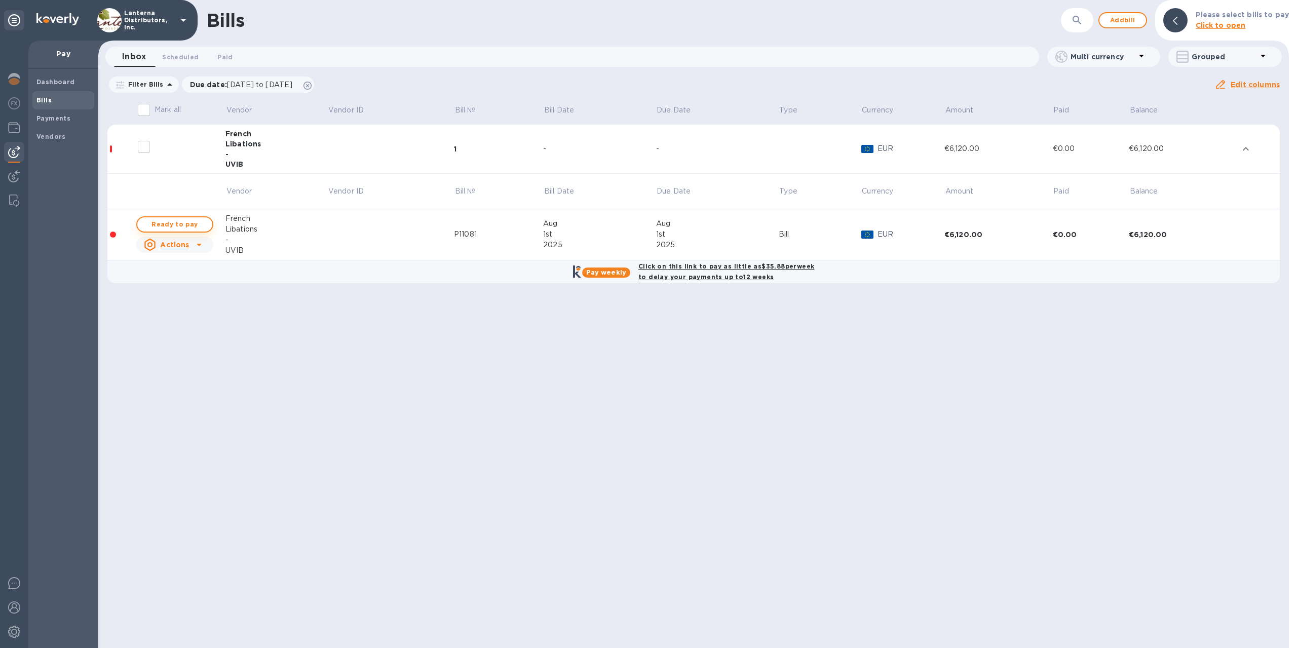
click at [190, 222] on span "Ready to pay" at bounding box center [174, 224] width 59 height 12
checkbox input "true"
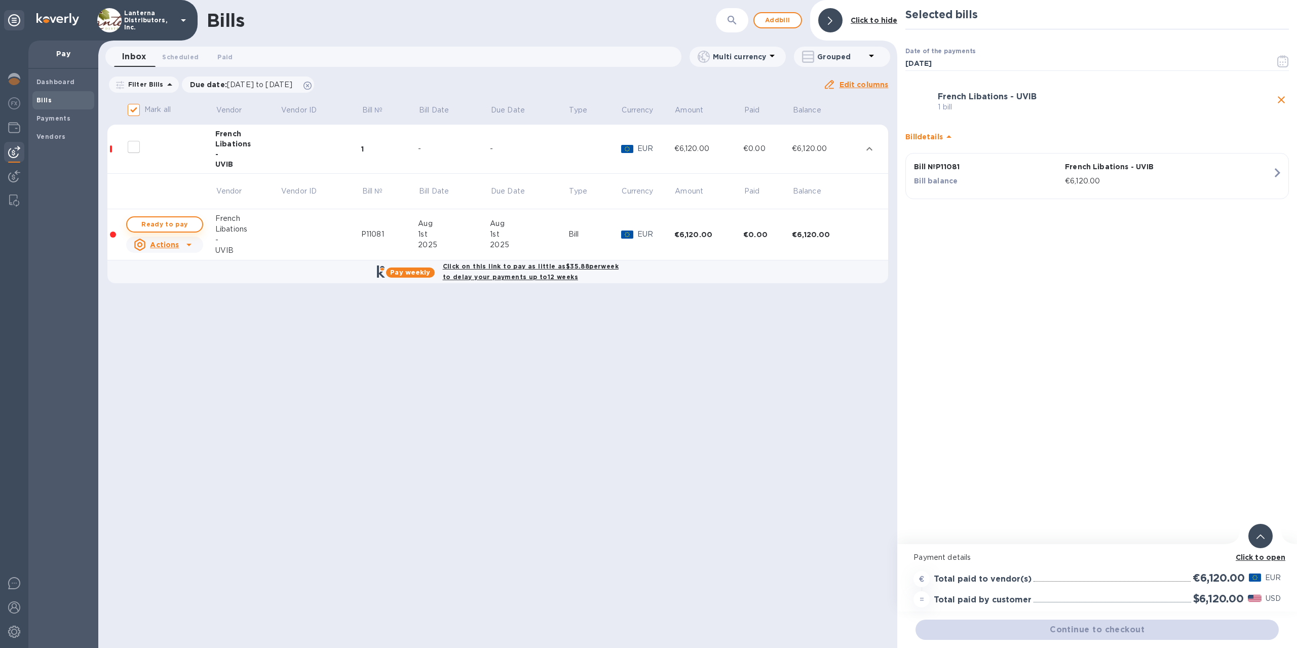
checkbox input "true"
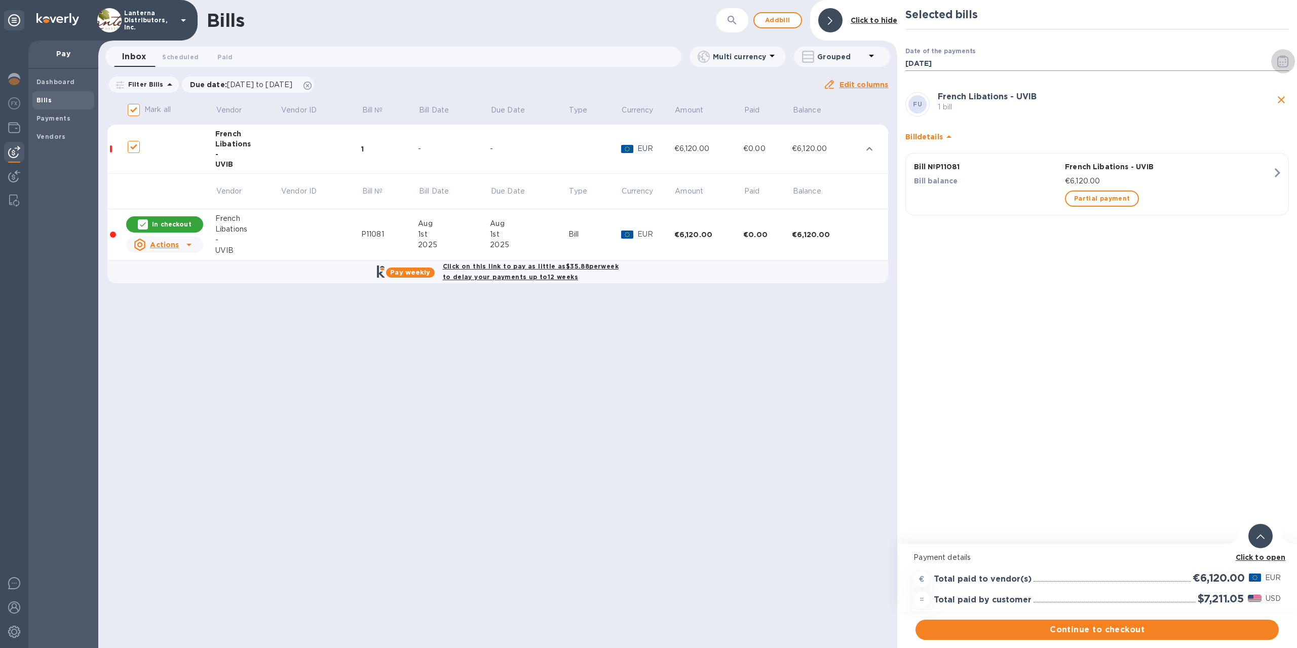
click at [1284, 61] on icon "button" at bounding box center [1283, 61] width 12 height 12
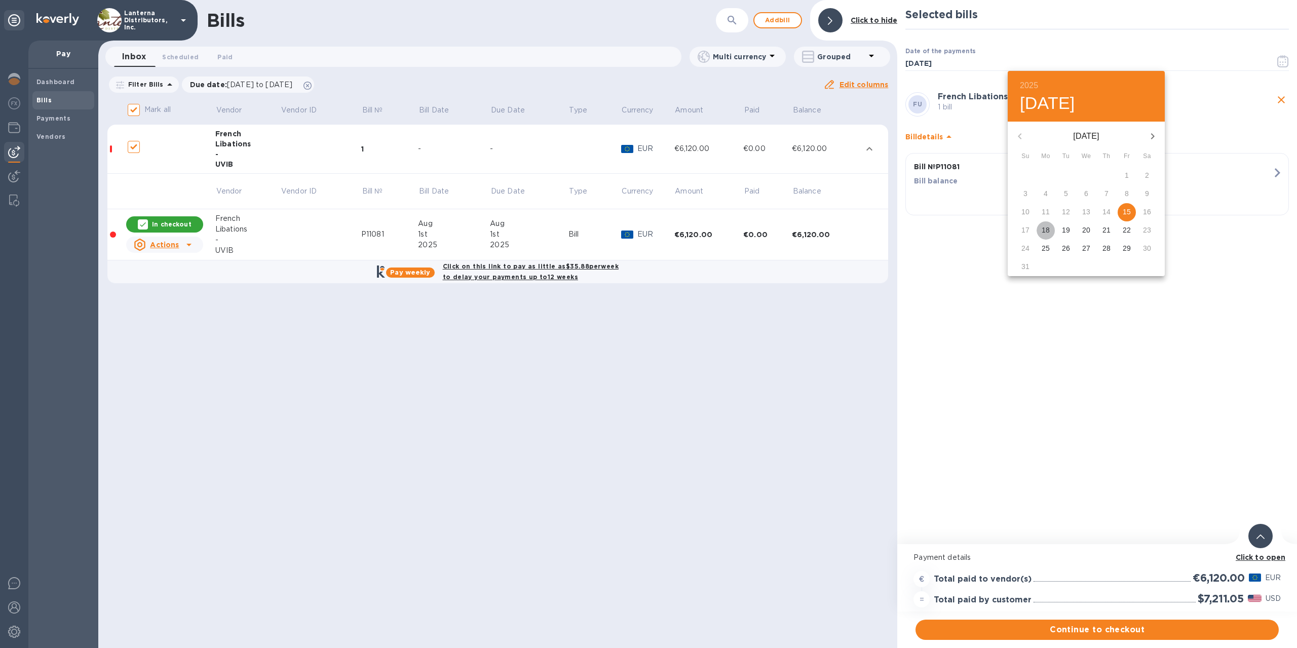
click at [1044, 230] on p "18" at bounding box center [1046, 230] width 8 height 10
type input "08/18/2025"
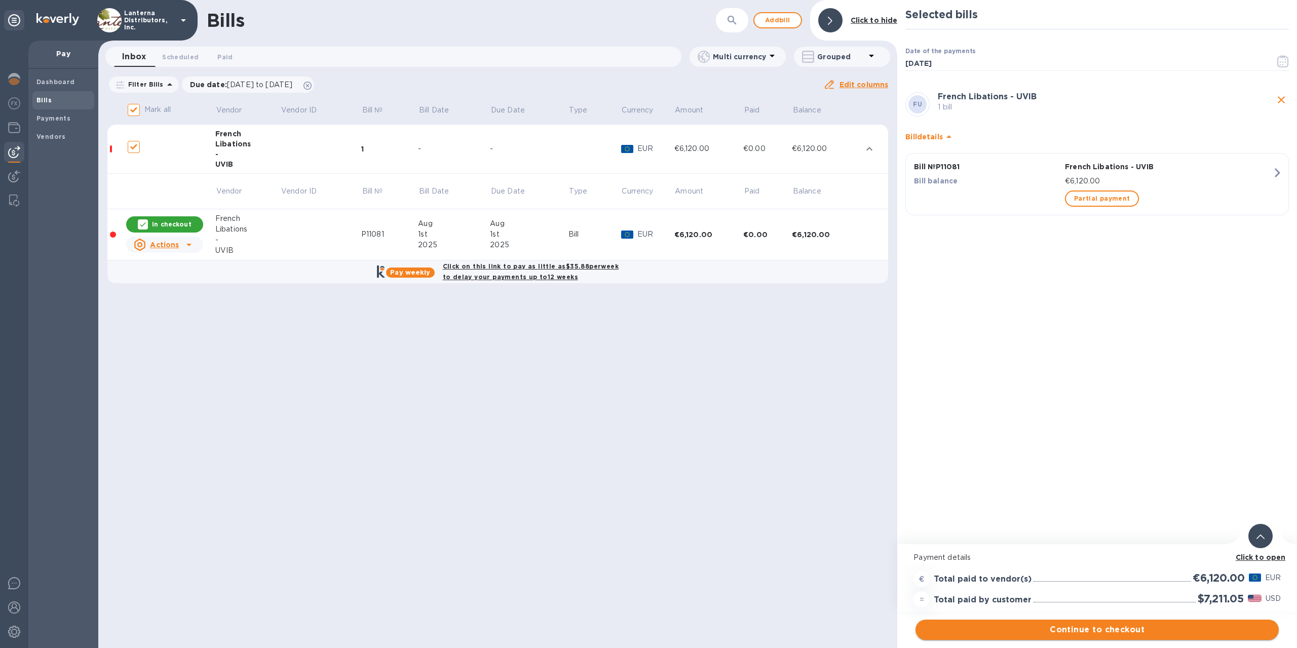
click at [1098, 632] on span "Continue to checkout" at bounding box center [1097, 630] width 347 height 12
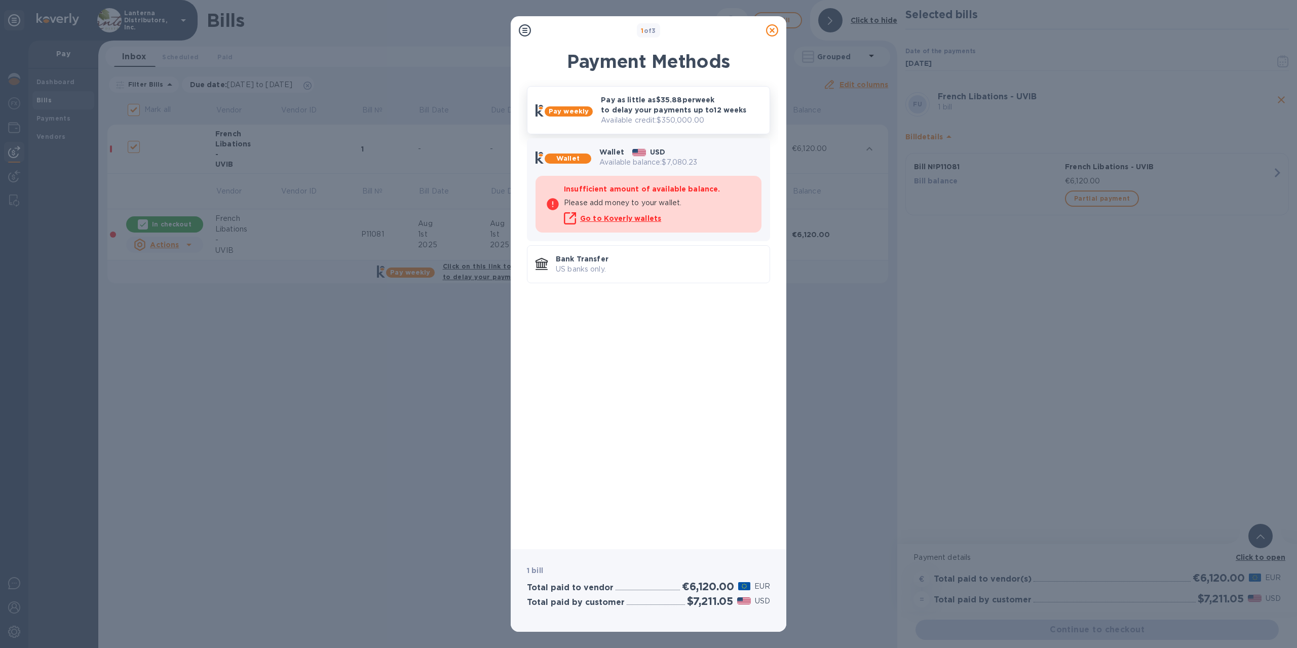
click at [648, 113] on p "Pay as little as $35.88 per week to delay your payments up to 12 weeks" at bounding box center [681, 105] width 161 height 20
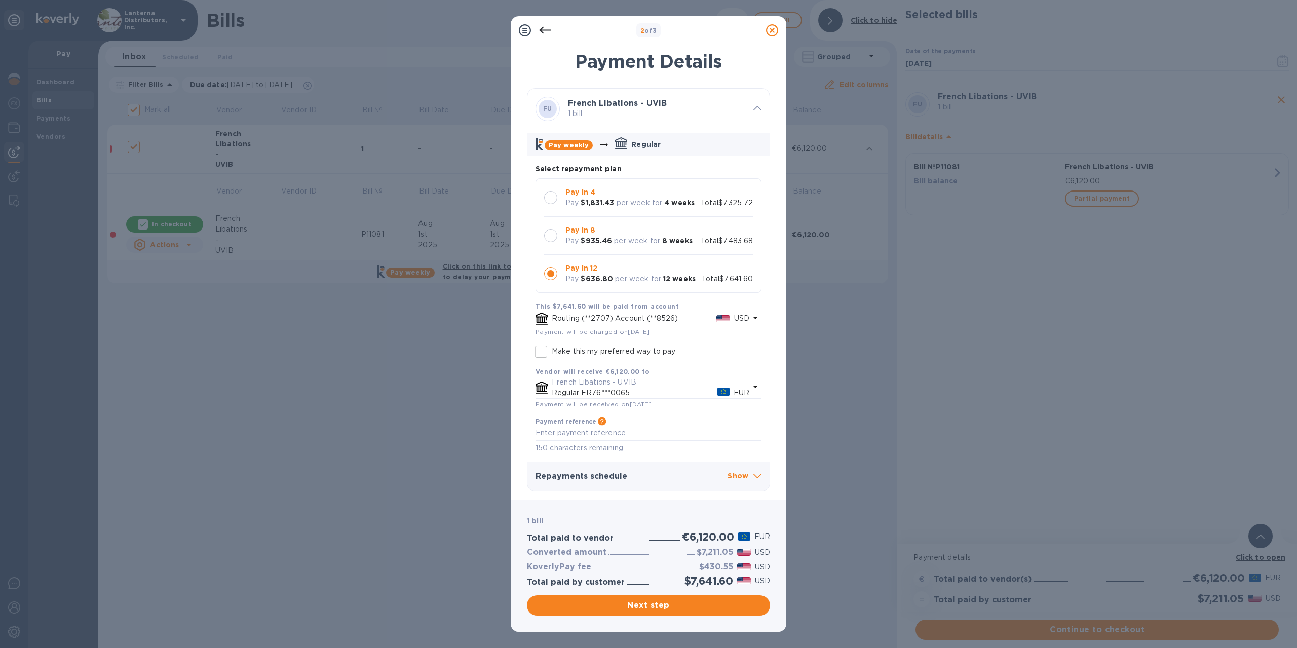
click at [579, 201] on div "Pay $1,831.43 per week for 4 weeks" at bounding box center [629, 203] width 129 height 11
click at [568, 275] on p "Pay" at bounding box center [571, 279] width 13 height 11
click at [553, 205] on div at bounding box center [550, 197] width 21 height 21
drag, startPoint x: 770, startPoint y: 30, endPoint x: 694, endPoint y: 50, distance: 79.1
click at [771, 30] on icon at bounding box center [772, 30] width 12 height 12
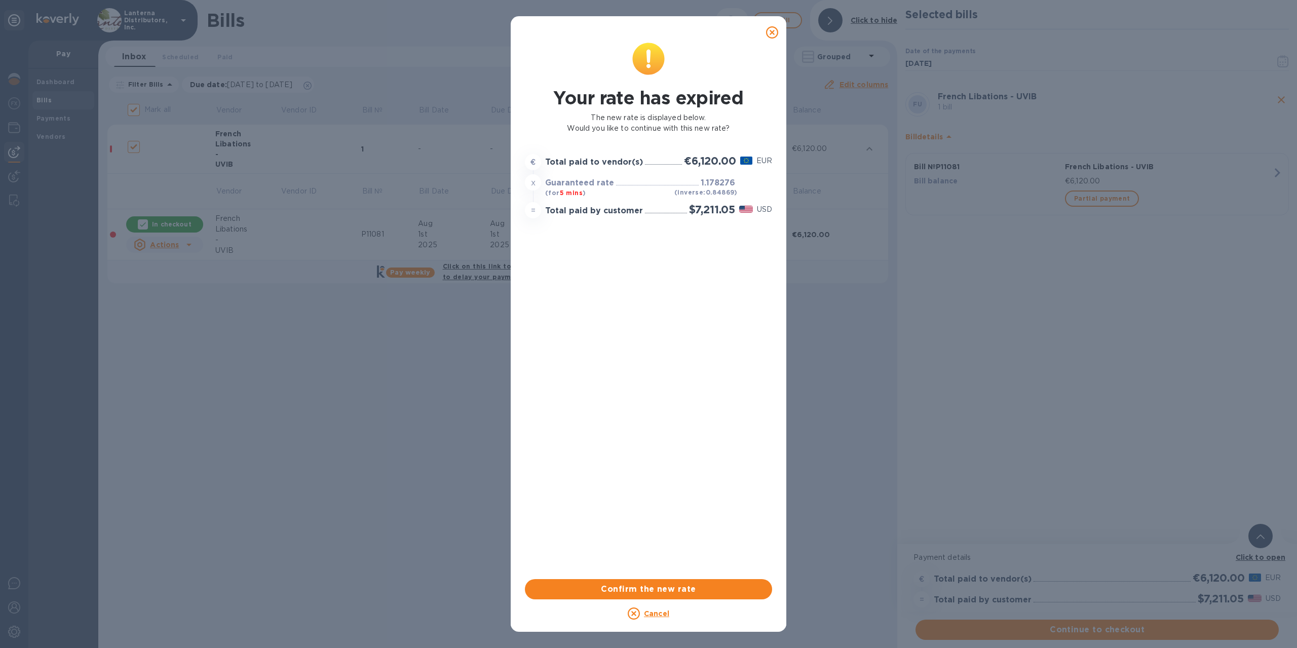
click at [766, 30] on icon at bounding box center [772, 32] width 12 height 12
checkbox input "false"
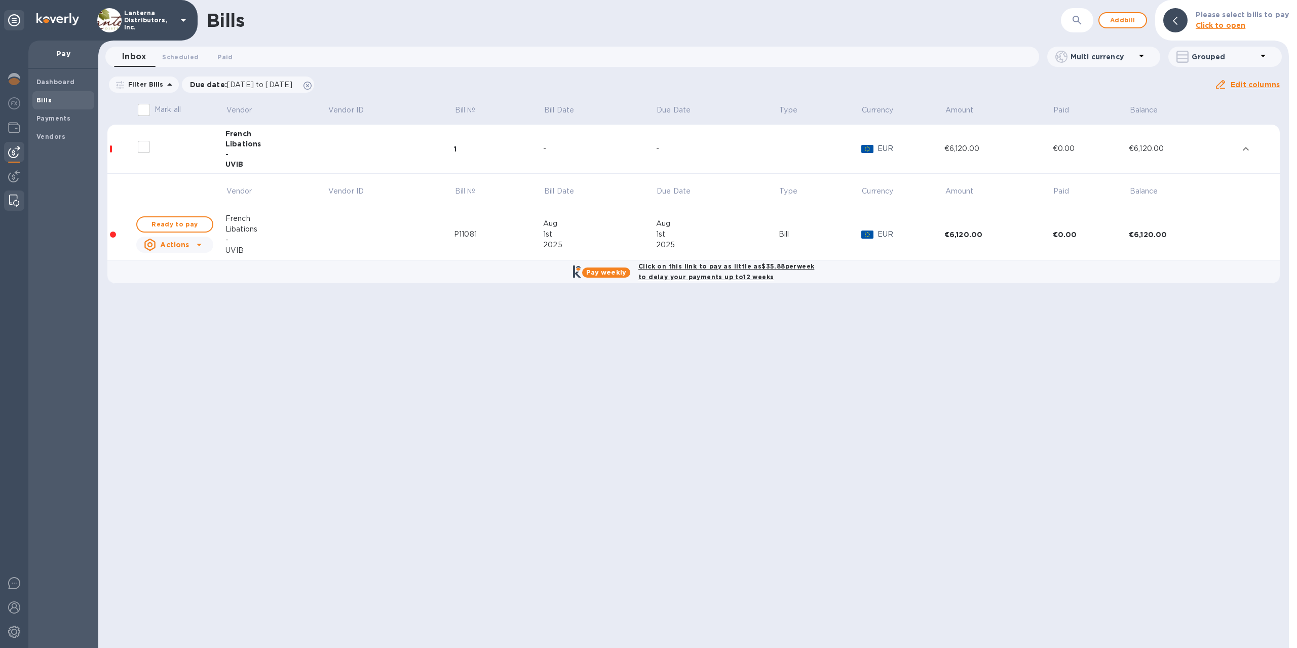
click at [12, 202] on img at bounding box center [14, 201] width 10 height 12
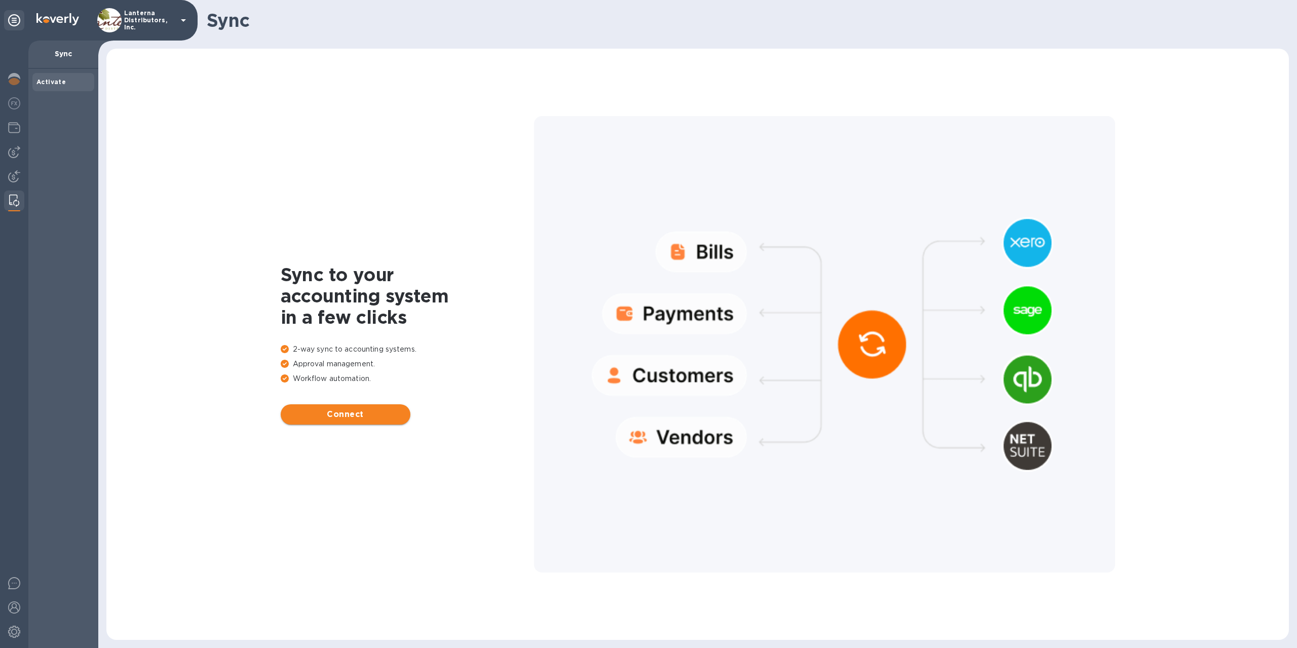
click at [343, 415] on span "Connect" at bounding box center [345, 414] width 113 height 12
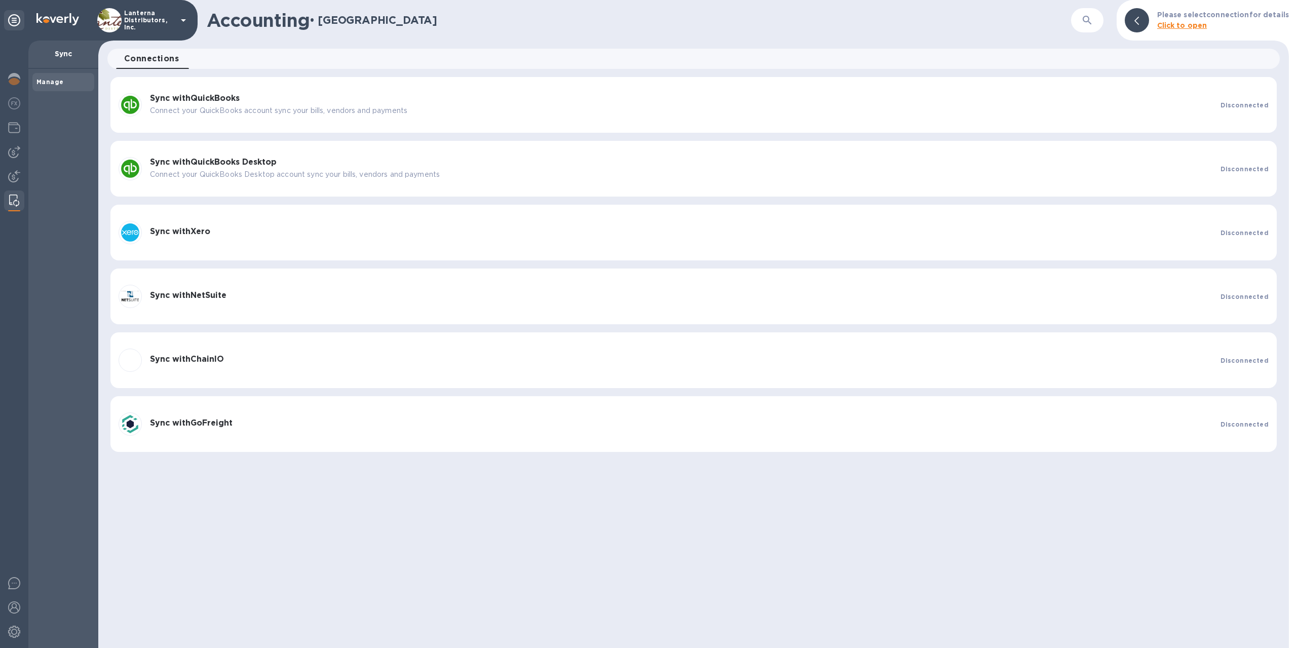
click at [1245, 109] on div "Disconnected" at bounding box center [1244, 105] width 48 height 11
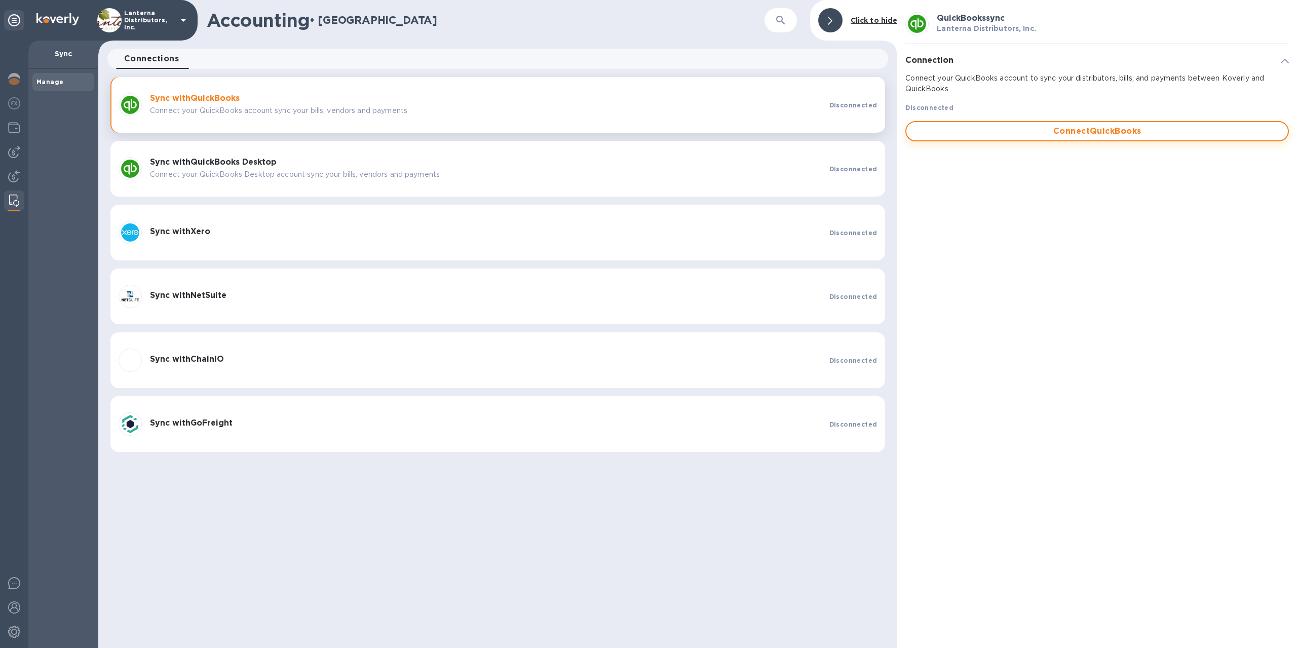
click at [1110, 133] on span "Connect QuickBooks" at bounding box center [1096, 131] width 365 height 12
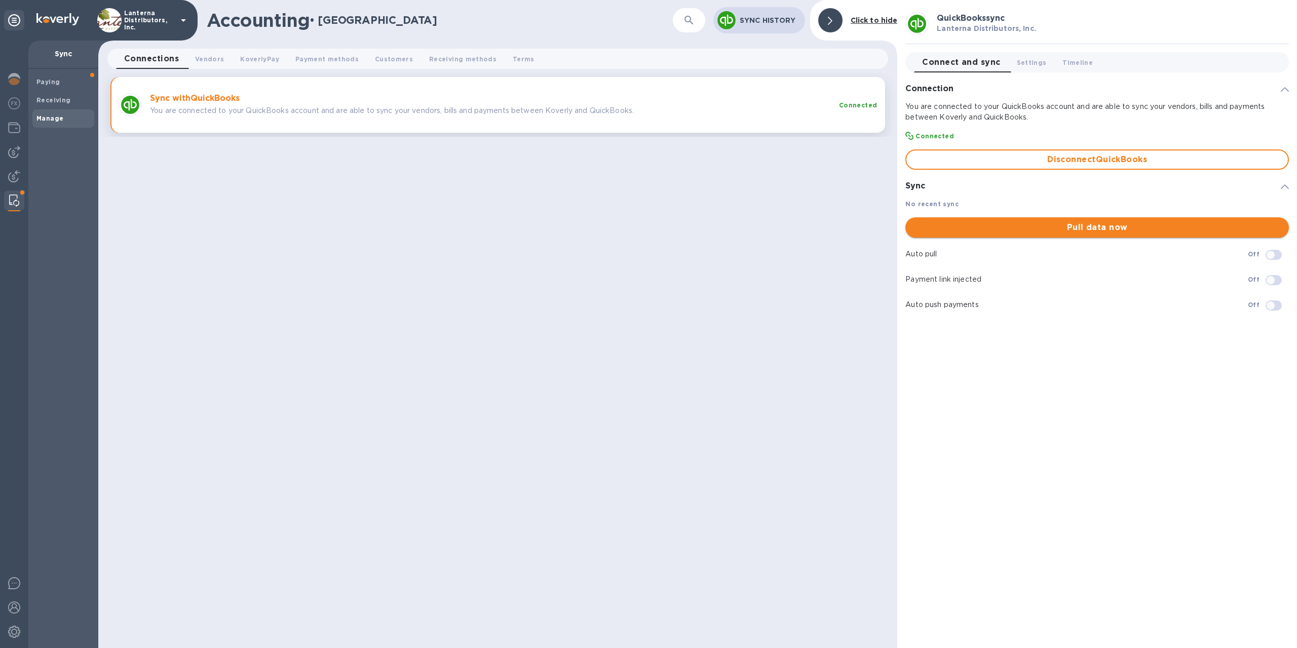
click at [1093, 228] on span "Pull data now" at bounding box center [1096, 227] width 367 height 12
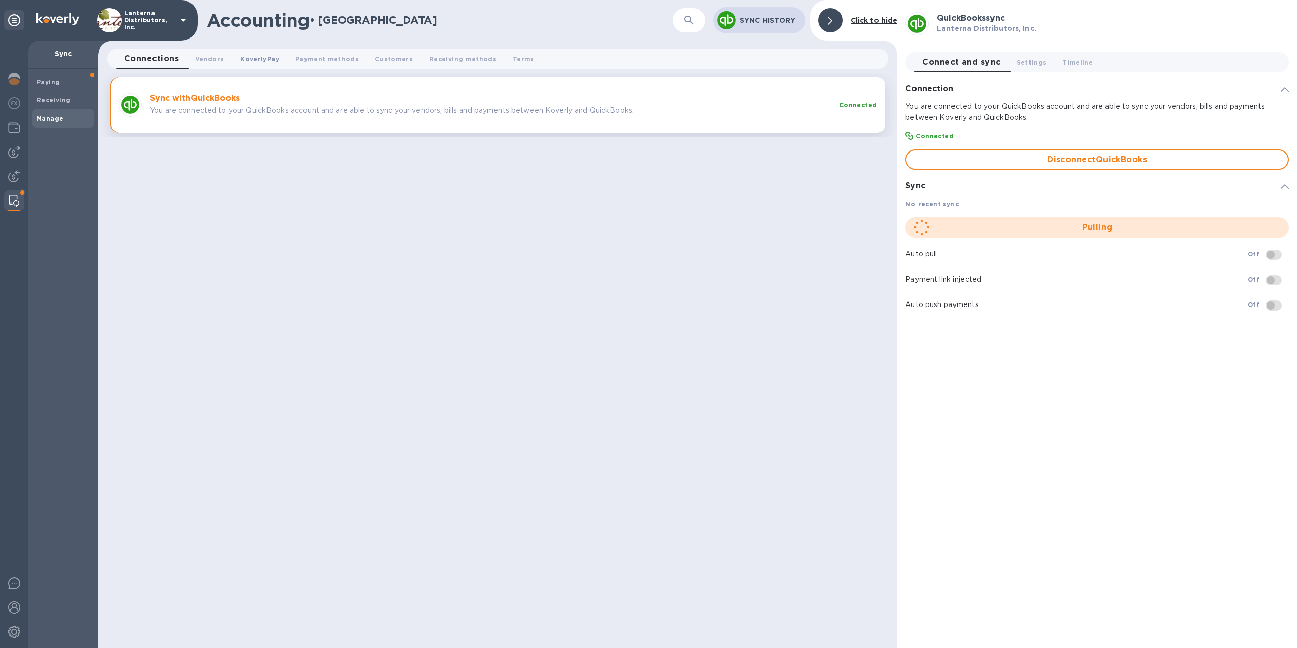
click at [254, 62] on span "KoverlyPay 0" at bounding box center [259, 59] width 39 height 11
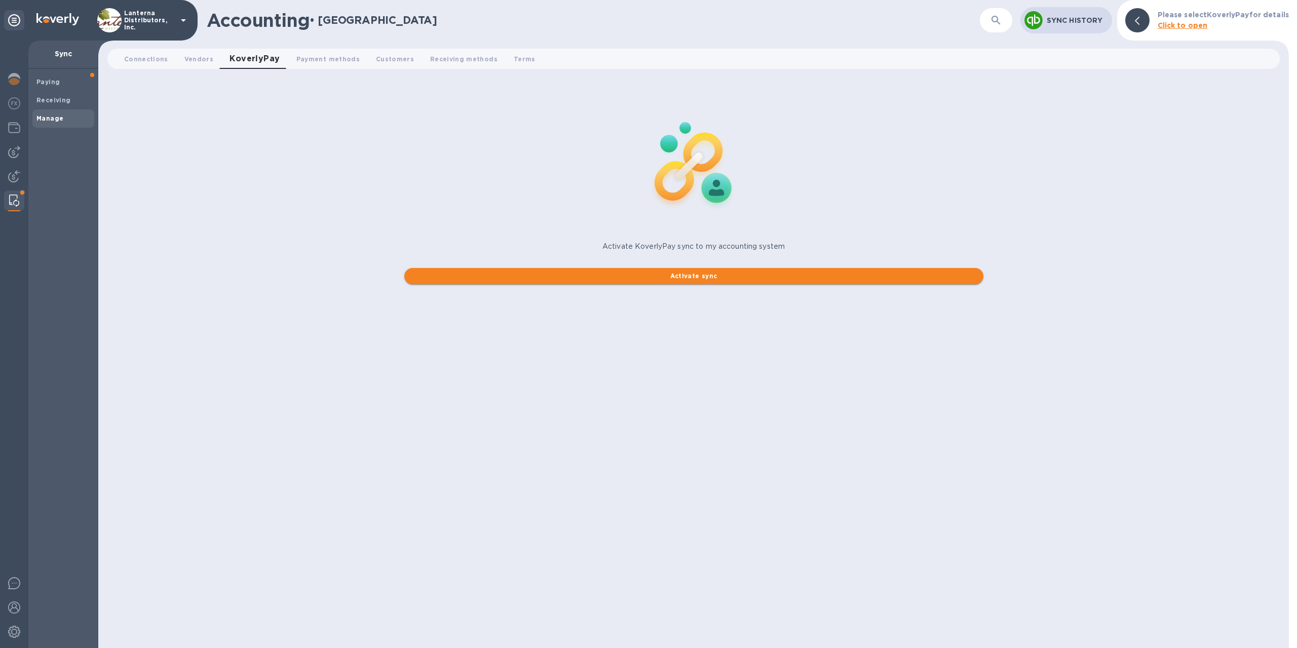
click at [716, 276] on span "Activate sync" at bounding box center [693, 276] width 563 height 12
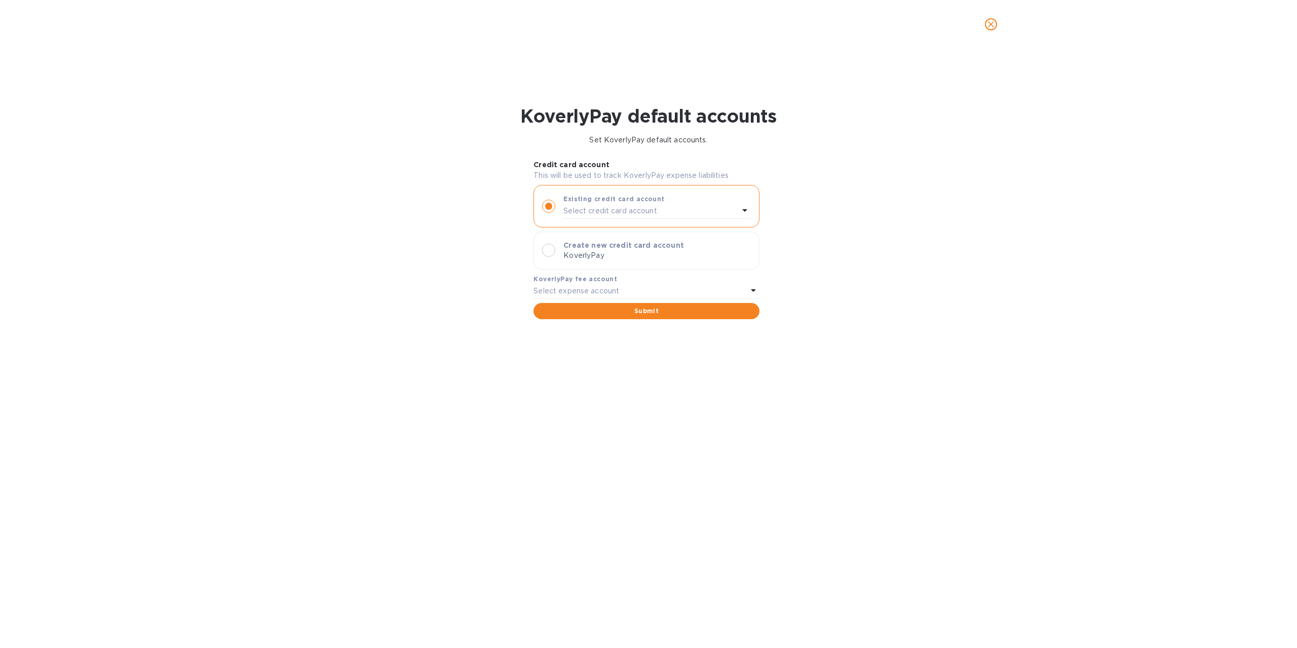
click at [585, 284] on div "Select expense account" at bounding box center [639, 291] width 213 height 14
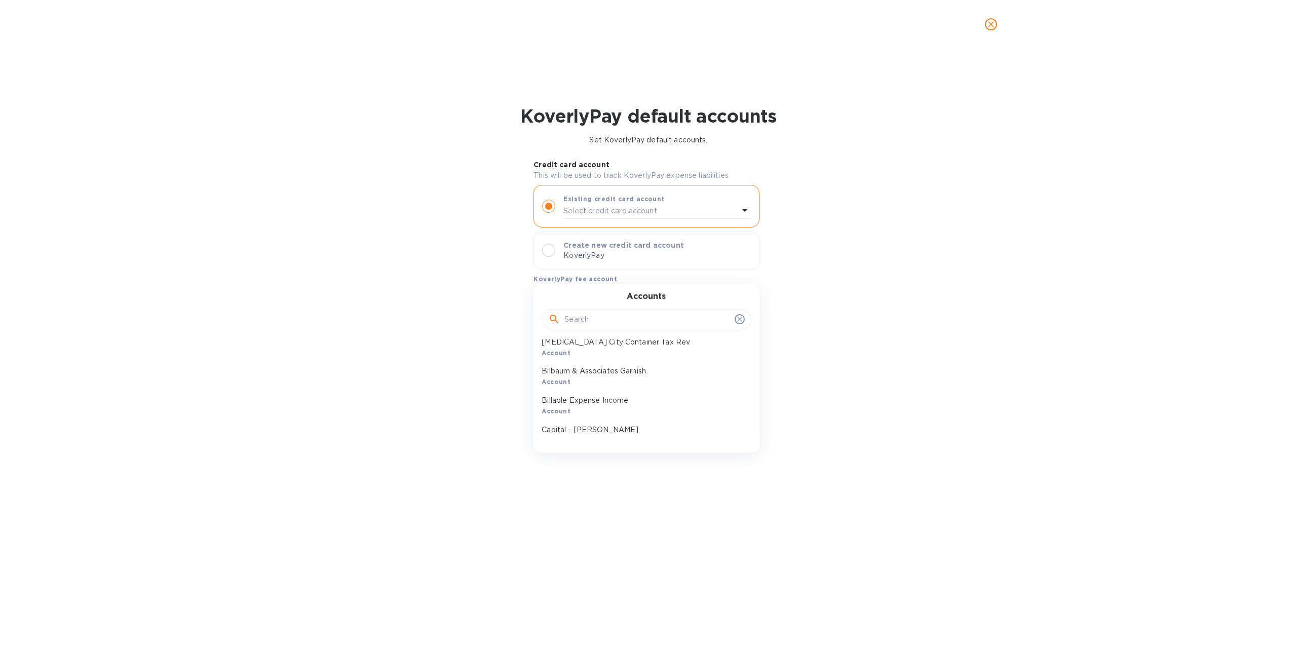
scroll to position [231, 0]
click at [642, 317] on input "text" at bounding box center [647, 319] width 166 height 15
type input "bank"
click at [580, 354] on p "Bank Service Charges" at bounding box center [642, 348] width 201 height 11
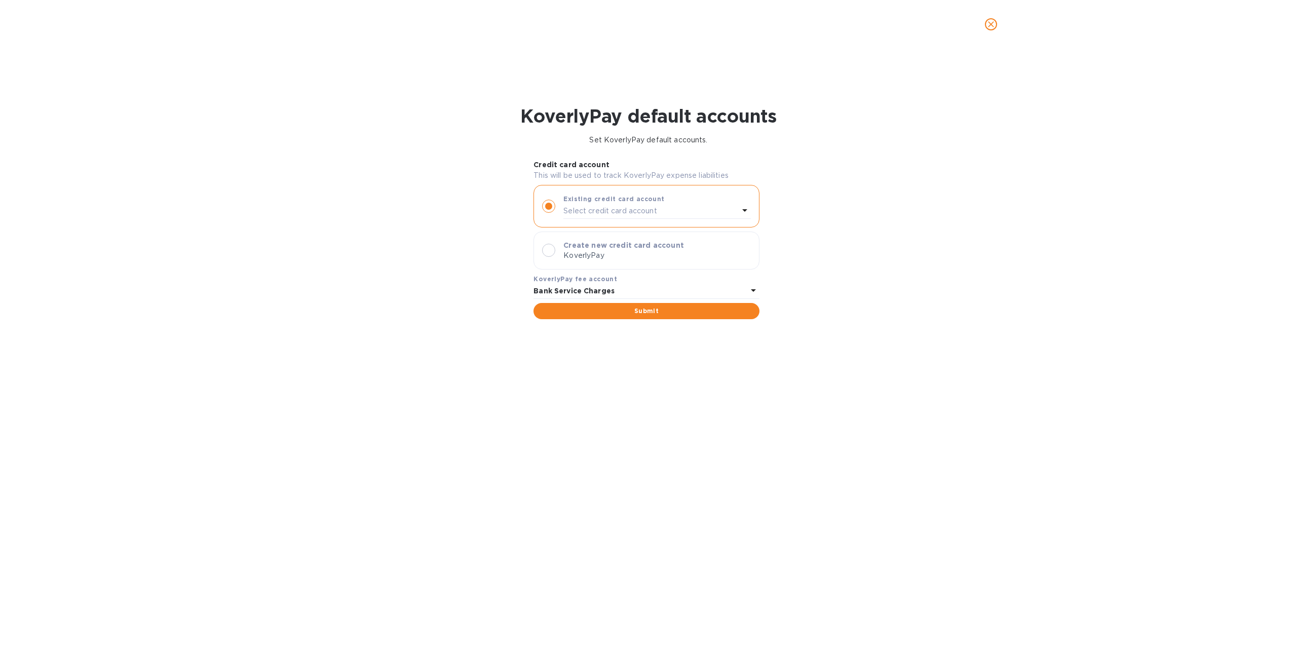
click at [546, 249] on div at bounding box center [548, 250] width 13 height 13
click at [646, 311] on span "Submit" at bounding box center [646, 311] width 209 height 12
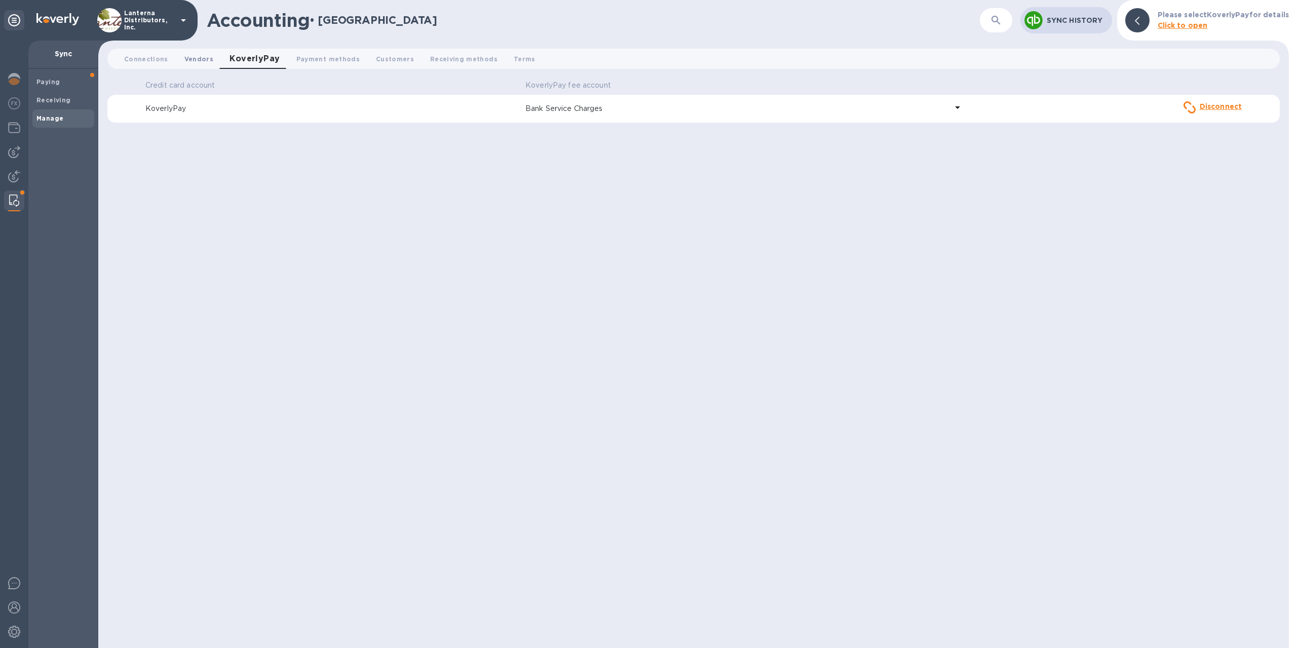
click at [200, 58] on span "Vendors 0" at bounding box center [198, 59] width 29 height 11
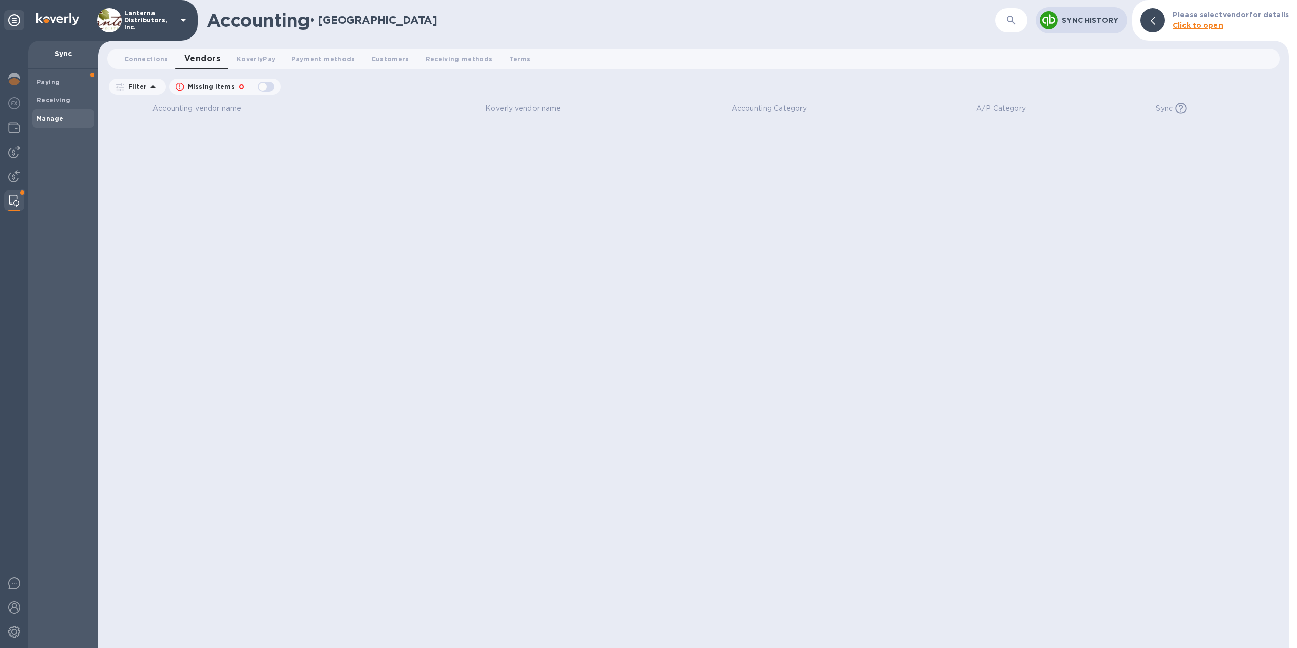
checkbox input "false"
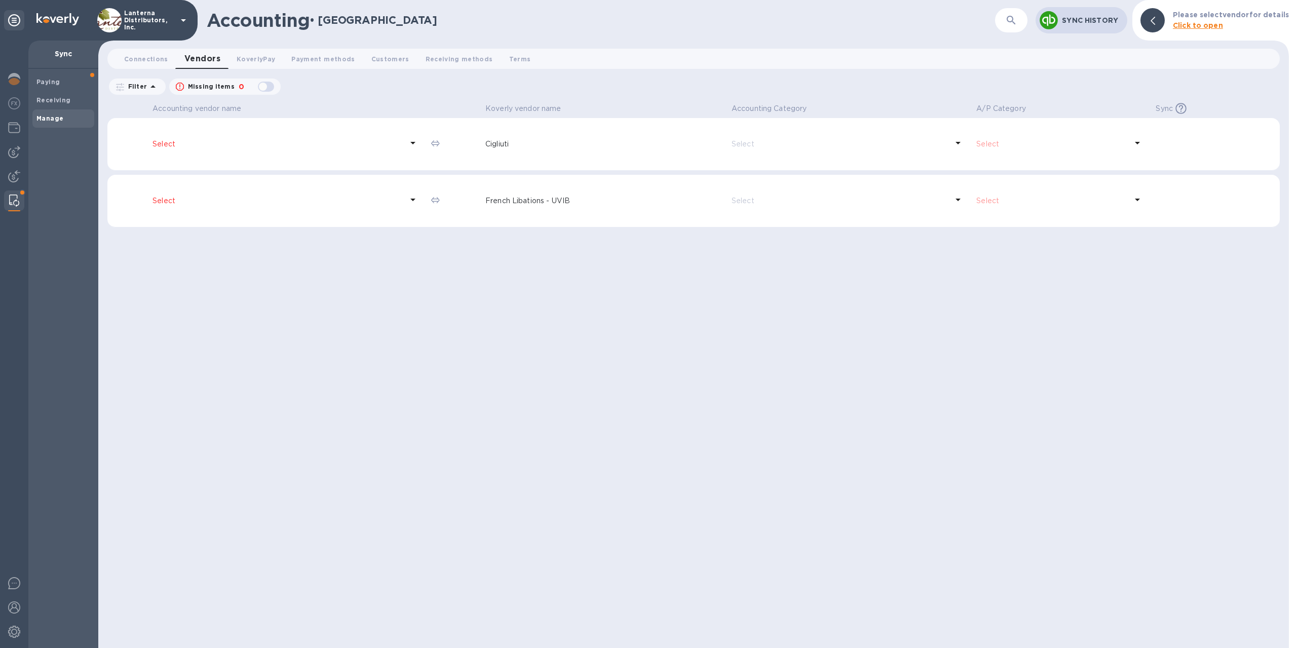
click at [422, 266] on div "Accounting vendor name Koverly vendor name Accounting Category A/P Category Syn…" at bounding box center [693, 374] width 1172 height 548
click at [55, 83] on b "Paying" at bounding box center [47, 82] width 23 height 8
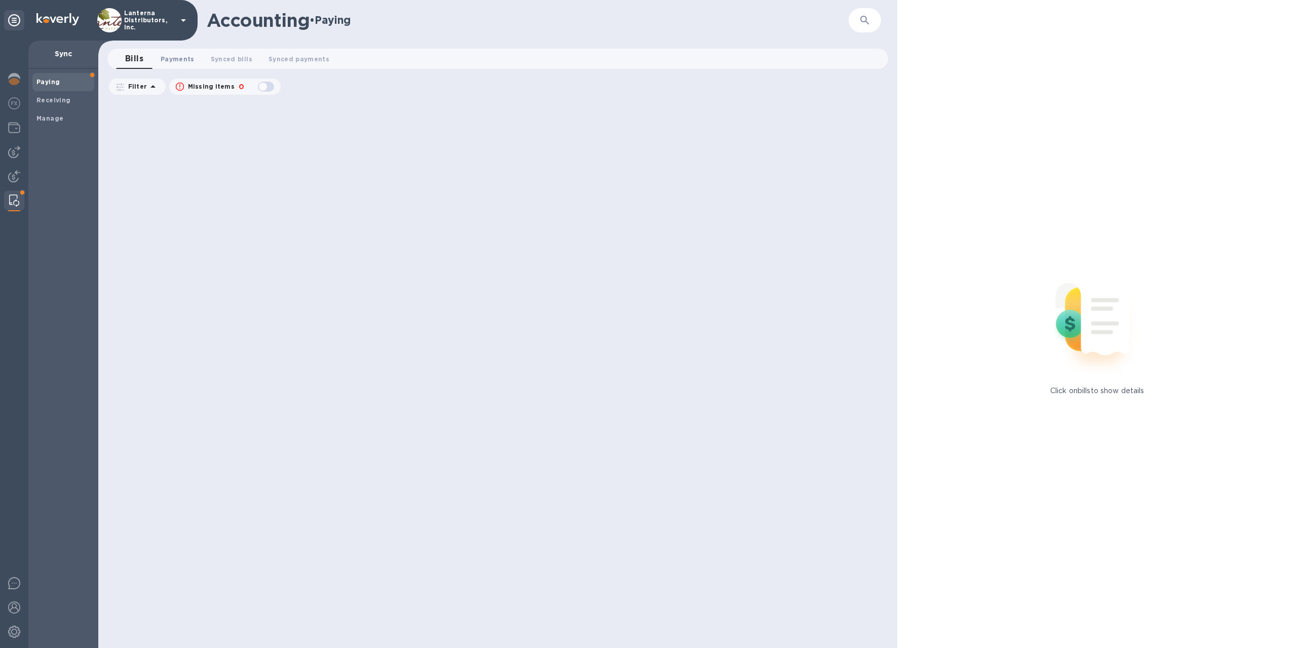
click at [180, 59] on span "Payments 0" at bounding box center [178, 59] width 34 height 11
click at [303, 63] on span "Synced payments 0" at bounding box center [308, 59] width 61 height 11
click at [222, 62] on span "Synced bills 0" at bounding box center [232, 59] width 42 height 11
click at [182, 62] on span "Payments 0" at bounding box center [178, 59] width 34 height 11
click at [46, 102] on b "Receiving" at bounding box center [53, 100] width 34 height 8
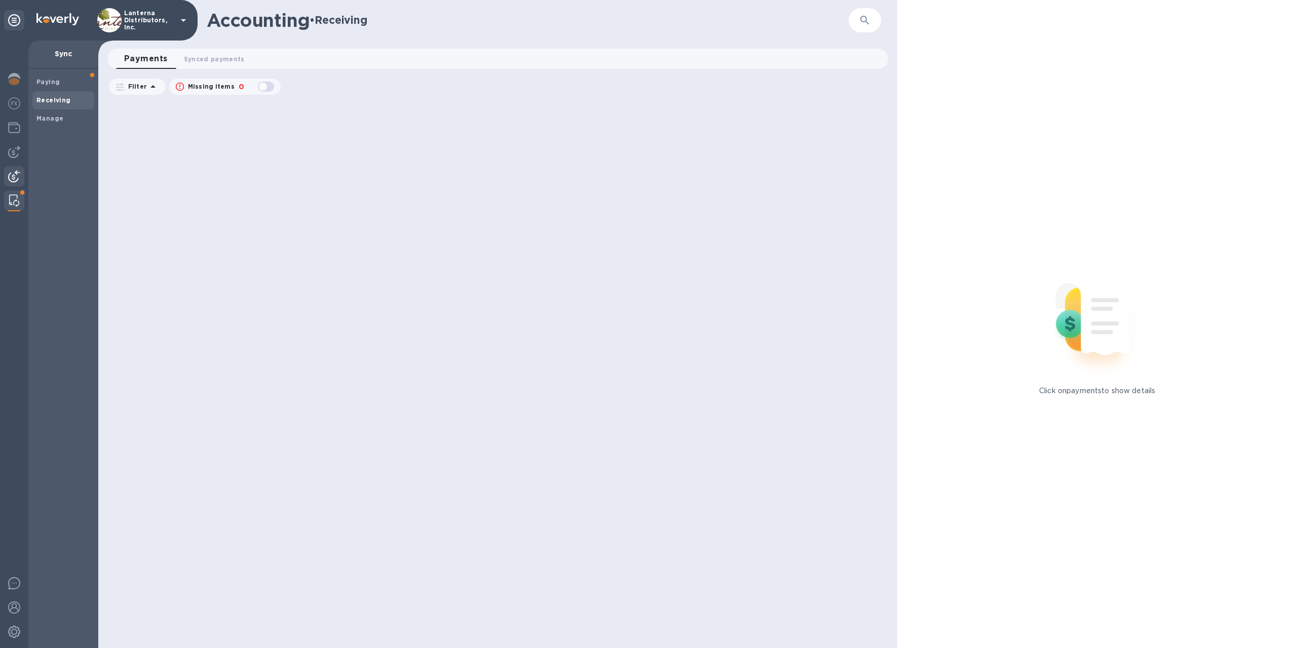
click at [9, 176] on img at bounding box center [14, 176] width 12 height 12
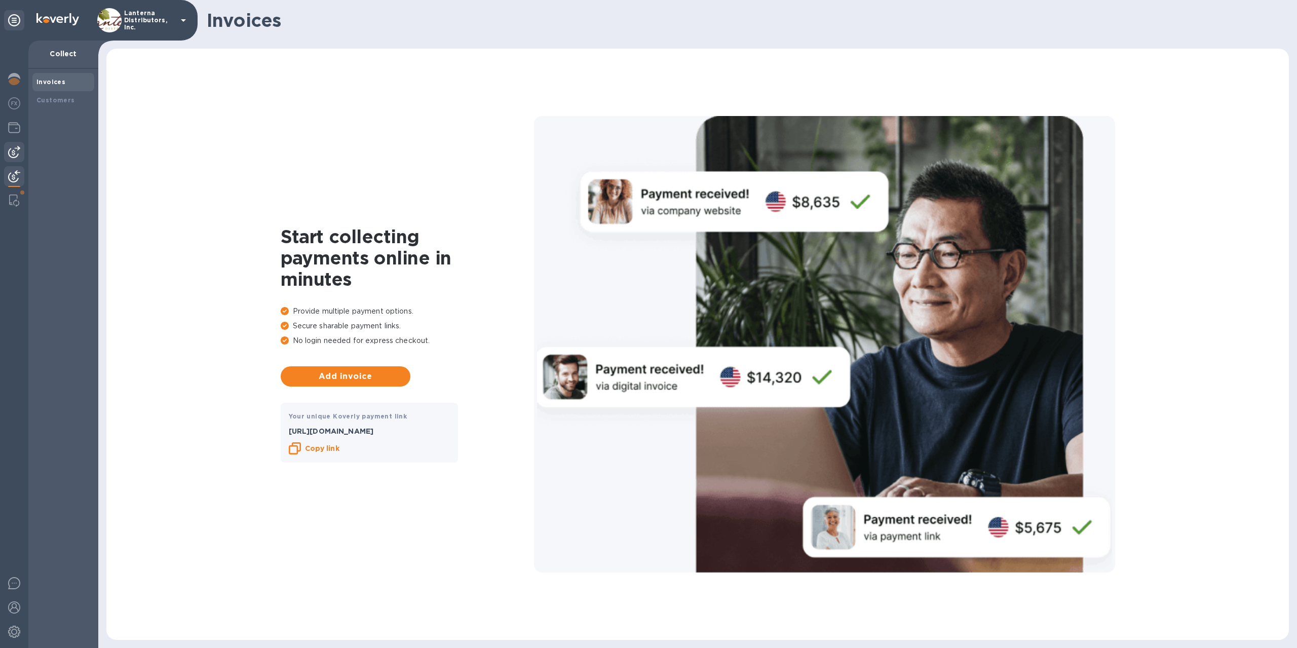
click at [13, 156] on img at bounding box center [14, 152] width 12 height 12
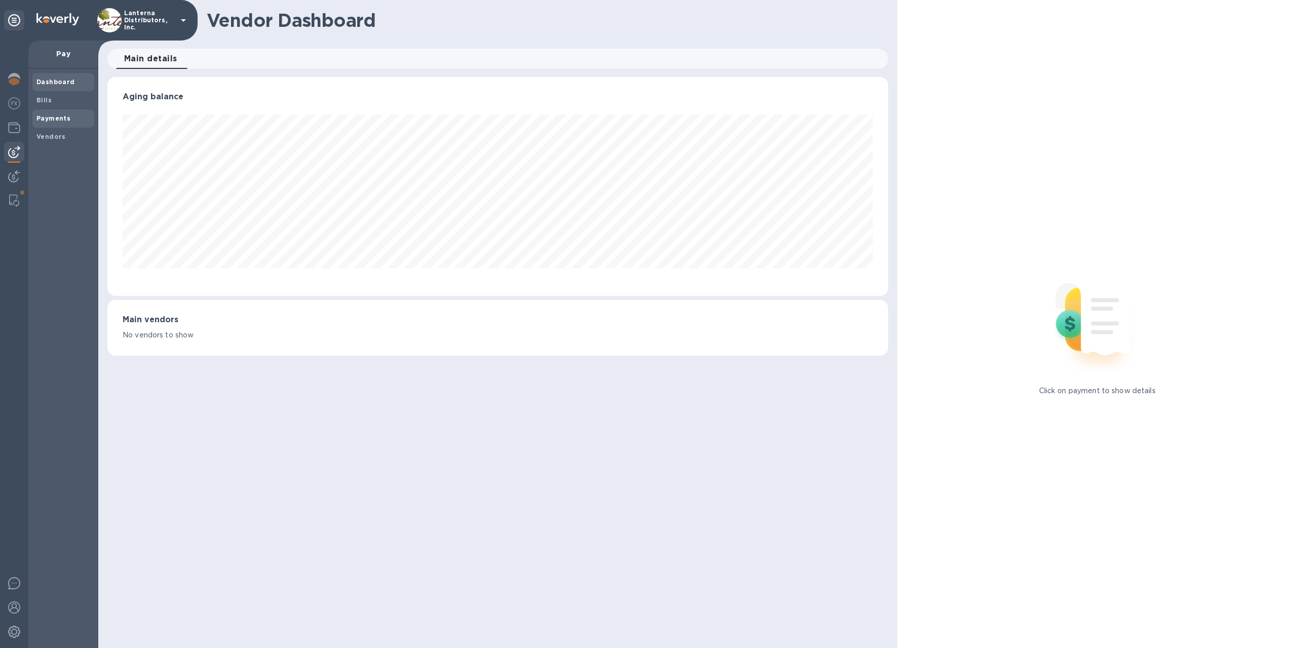
scroll to position [219, 781]
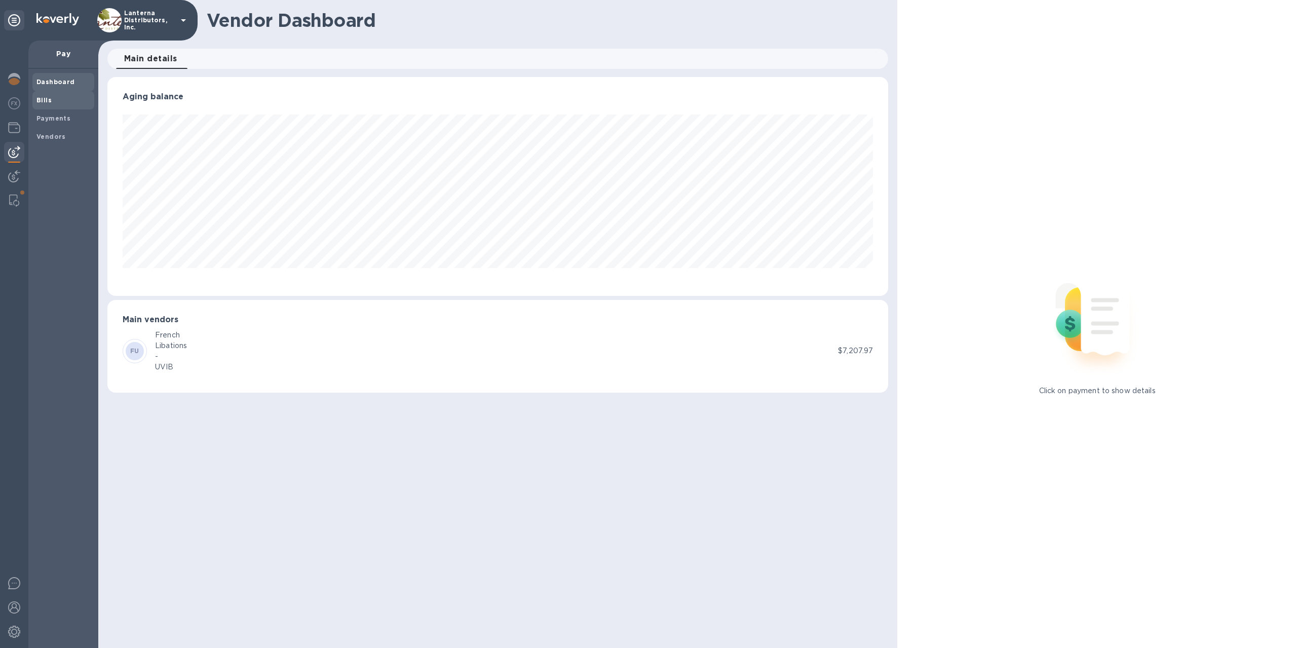
click at [48, 107] on div "Bills" at bounding box center [63, 100] width 62 height 18
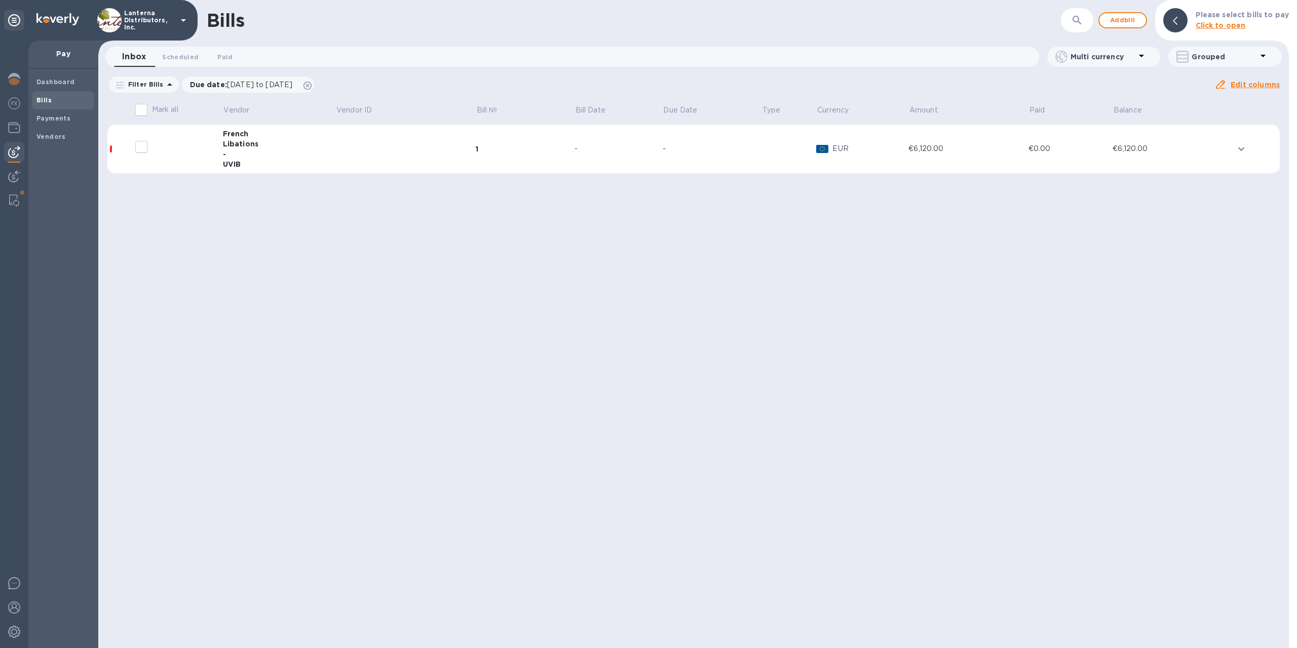
click at [233, 143] on div "Libations" at bounding box center [279, 144] width 113 height 10
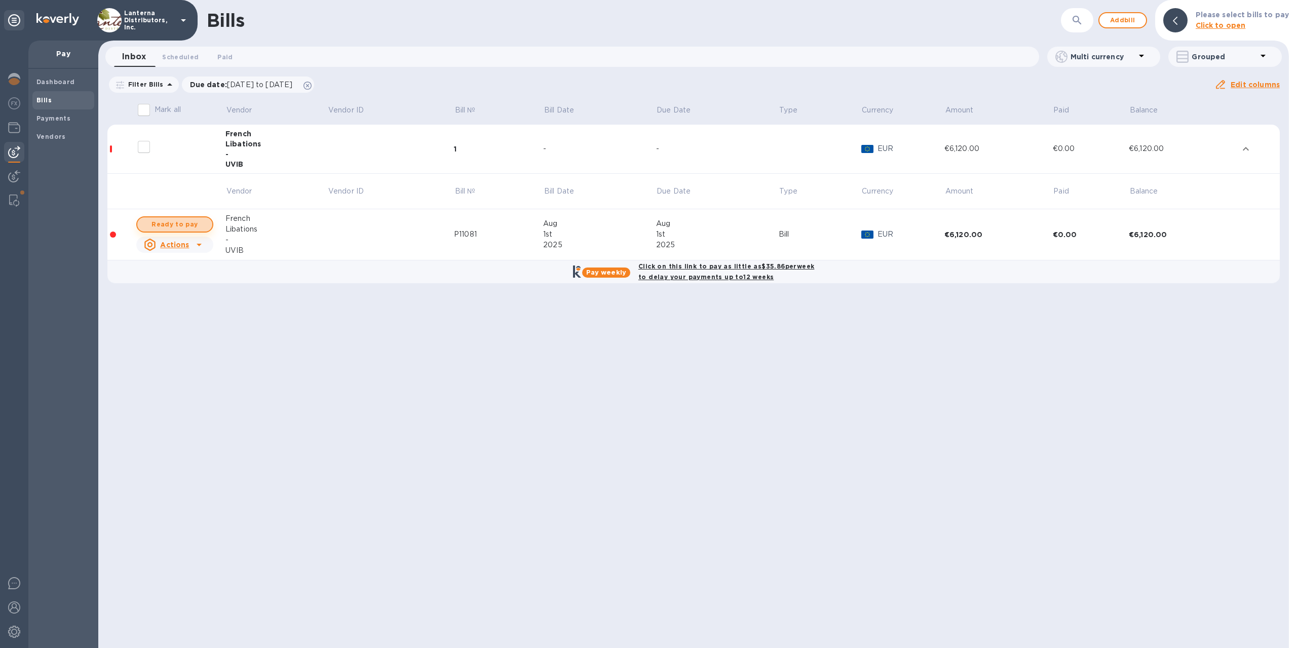
click at [190, 225] on span "Ready to pay" at bounding box center [174, 224] width 59 height 12
checkbox input "true"
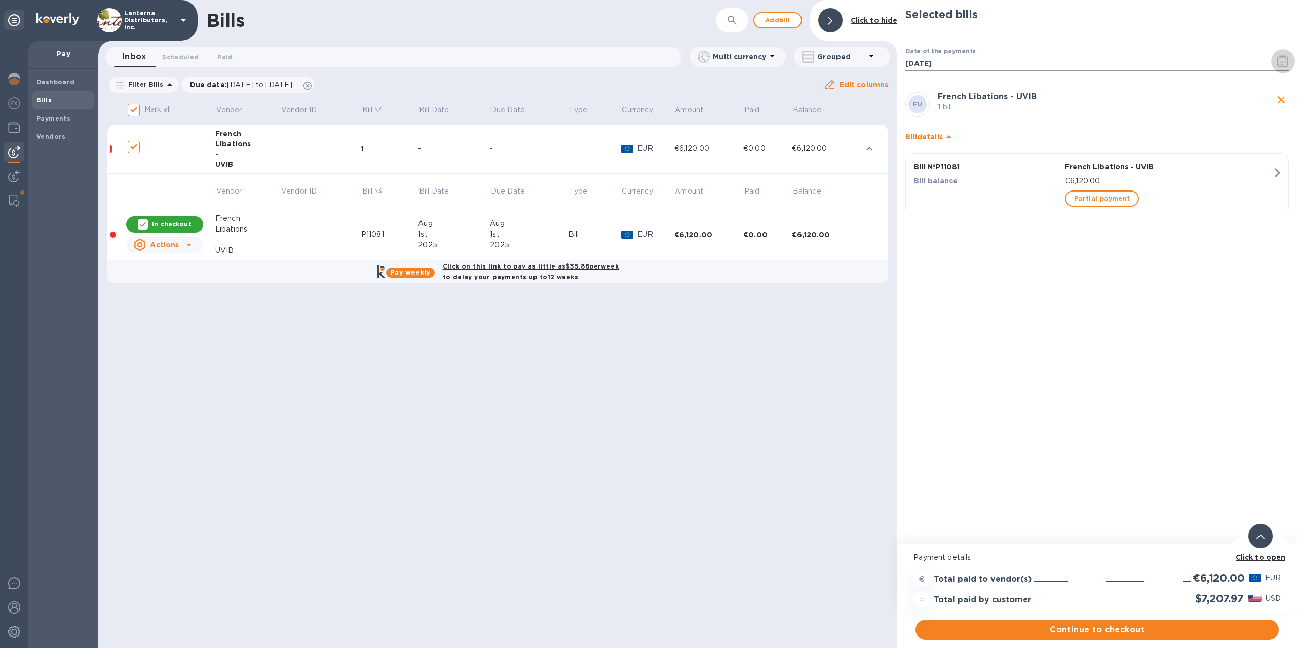
click at [1285, 64] on icon "button" at bounding box center [1283, 61] width 12 height 12
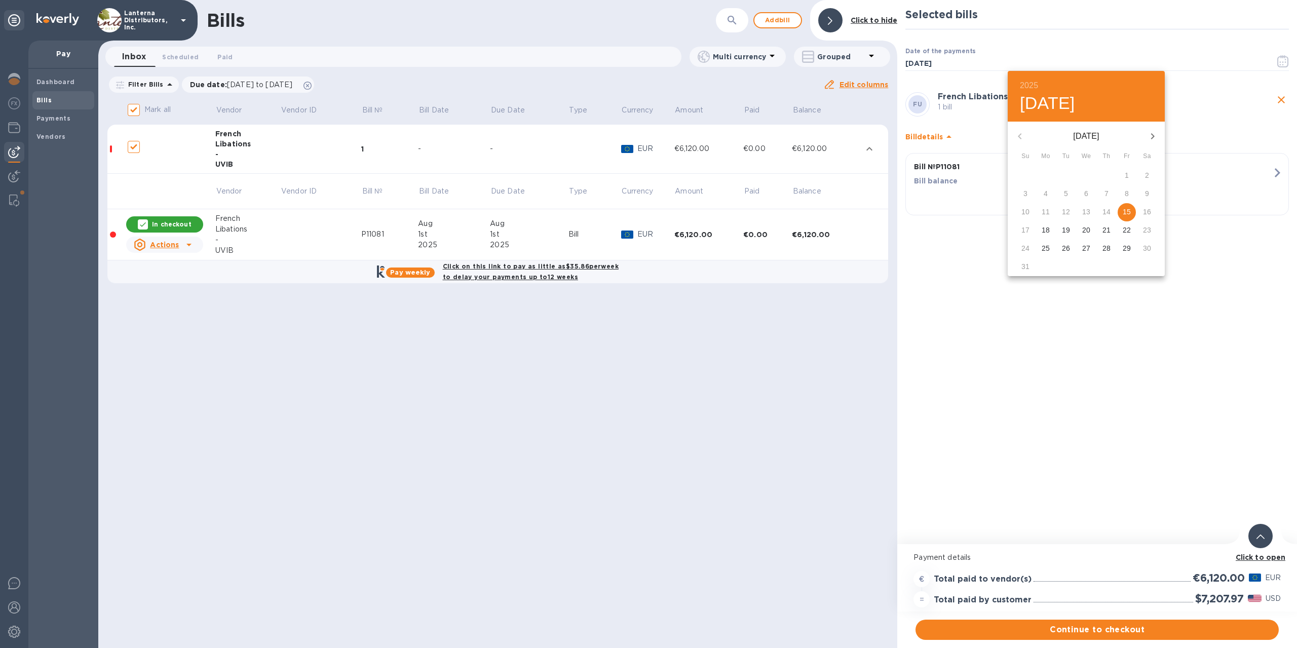
click at [1043, 228] on p "18" at bounding box center [1046, 230] width 8 height 10
type input "08/18/2025"
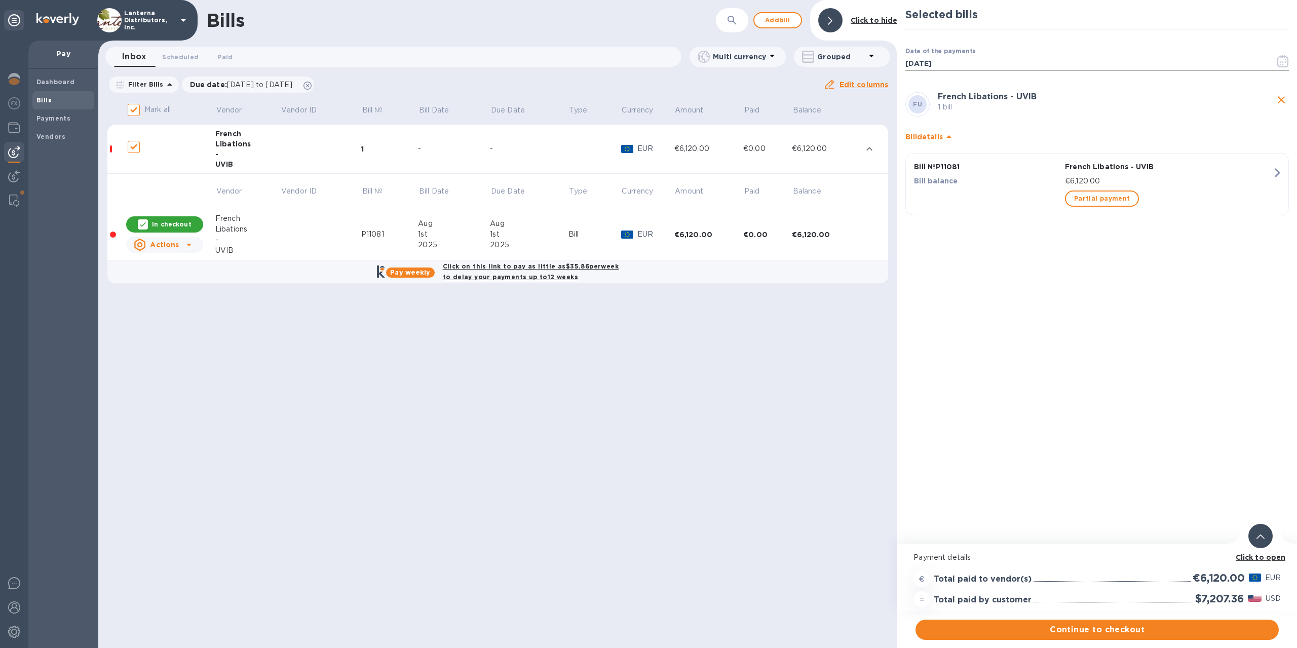
click at [1286, 64] on icon "button" at bounding box center [1283, 61] width 12 height 12
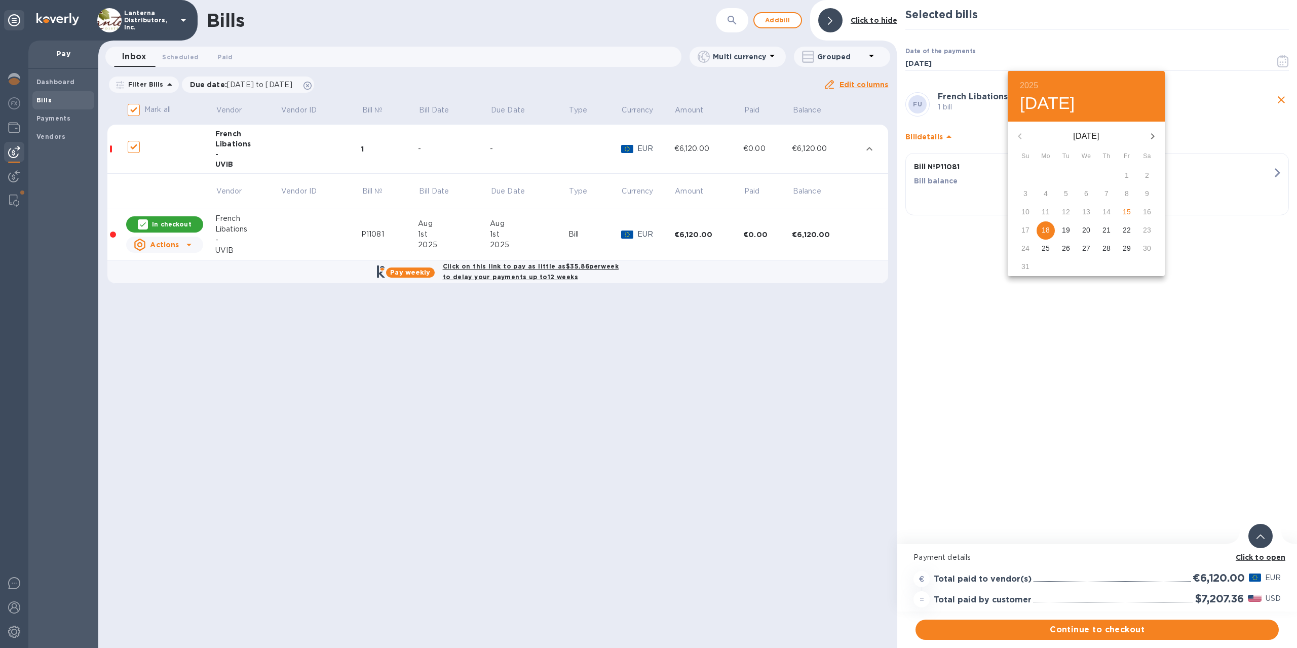
click at [1074, 633] on div at bounding box center [648, 324] width 1297 height 648
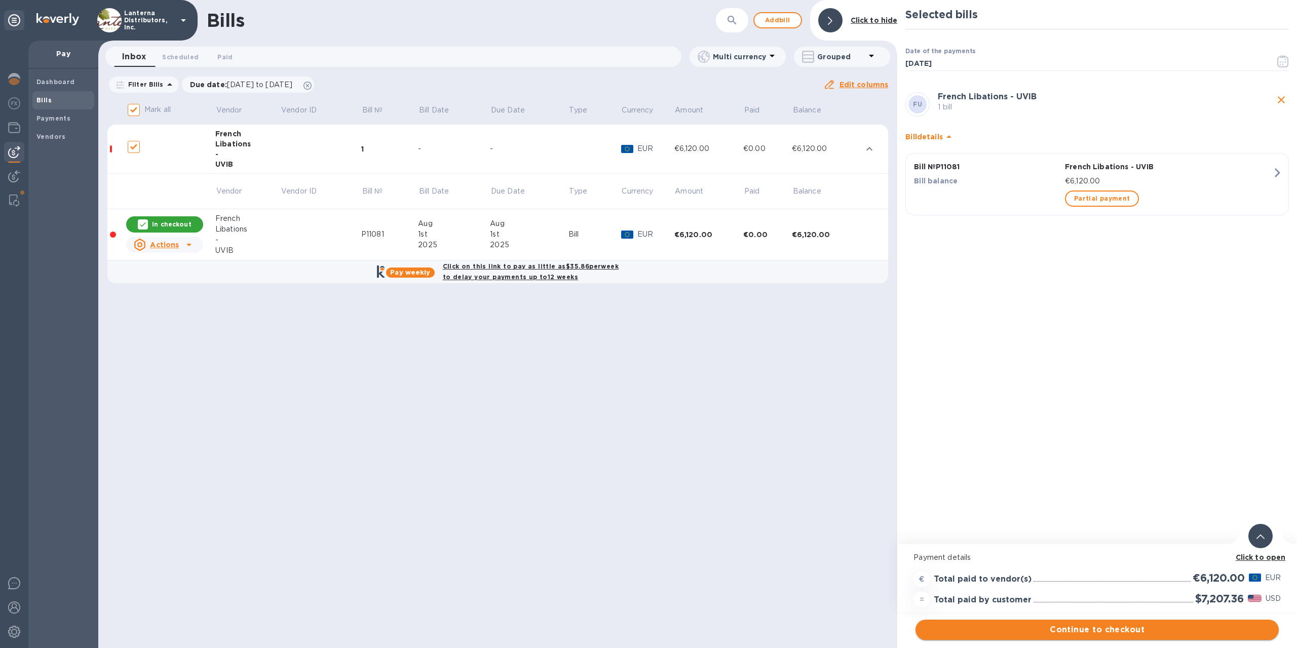
click at [1085, 626] on span "Continue to checkout" at bounding box center [1097, 630] width 347 height 12
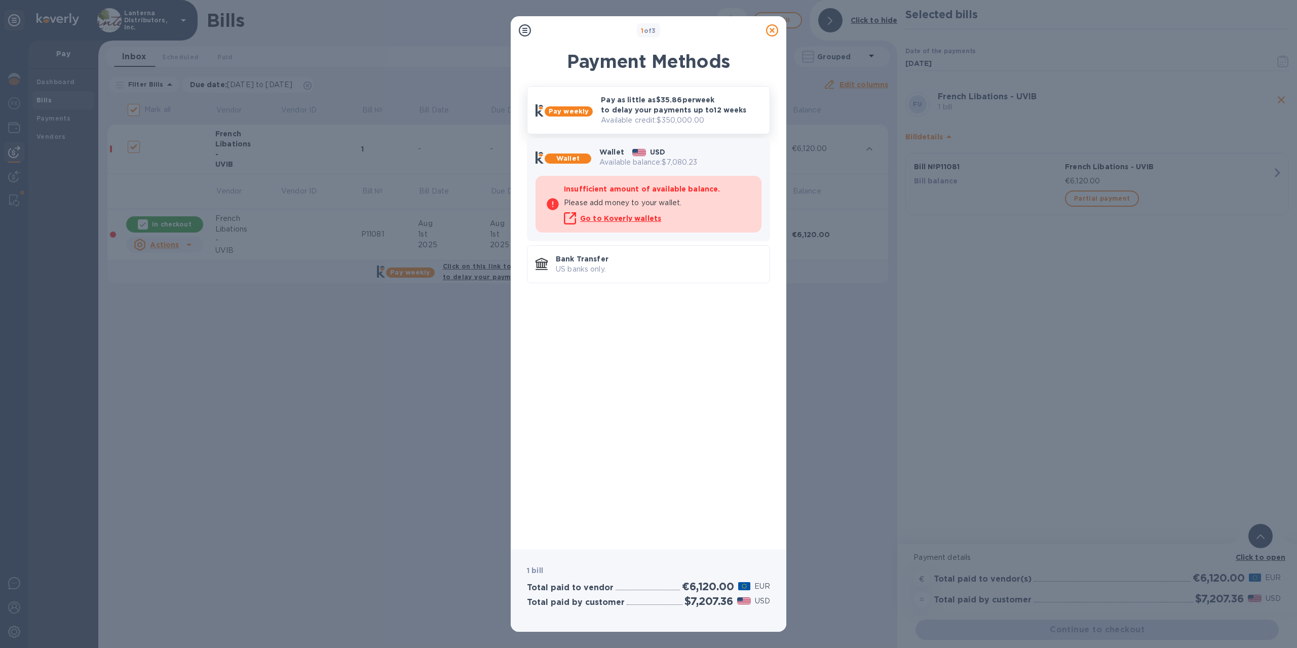
click at [684, 106] on p "Pay as little as $35.86 per week to delay your payments up to 12 weeks" at bounding box center [681, 105] width 161 height 20
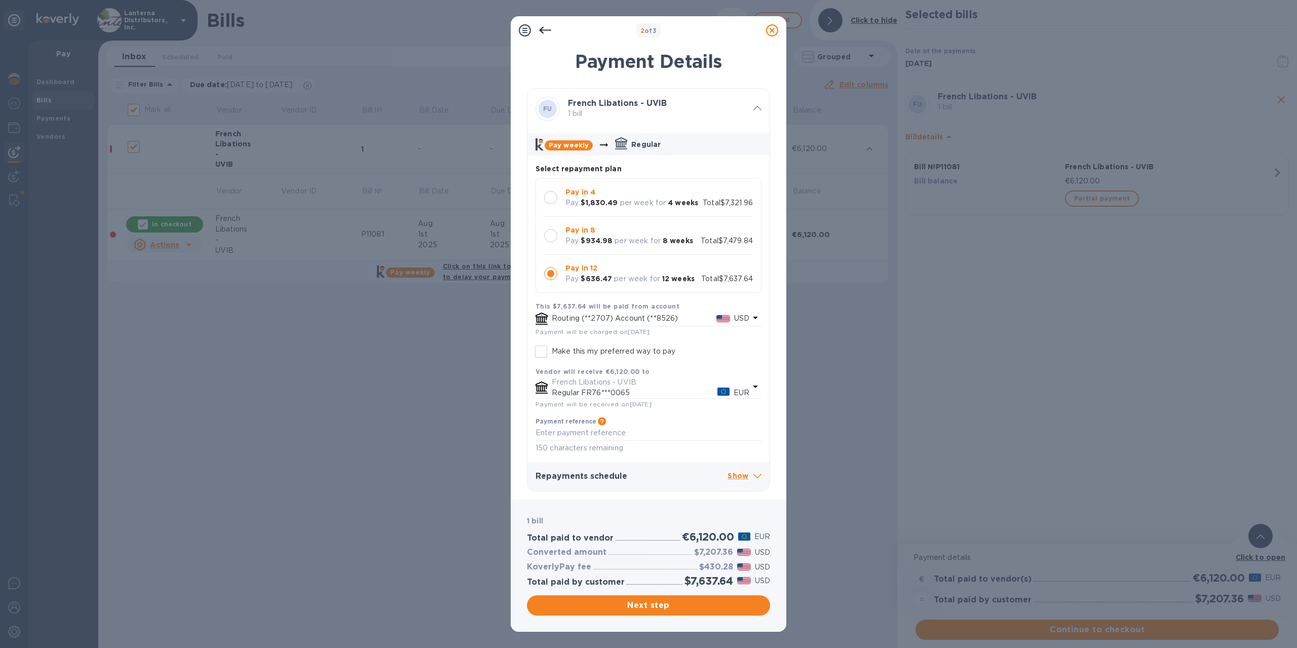
click at [555, 200] on div at bounding box center [550, 197] width 13 height 13
click at [667, 606] on span "Next step" at bounding box center [648, 605] width 227 height 12
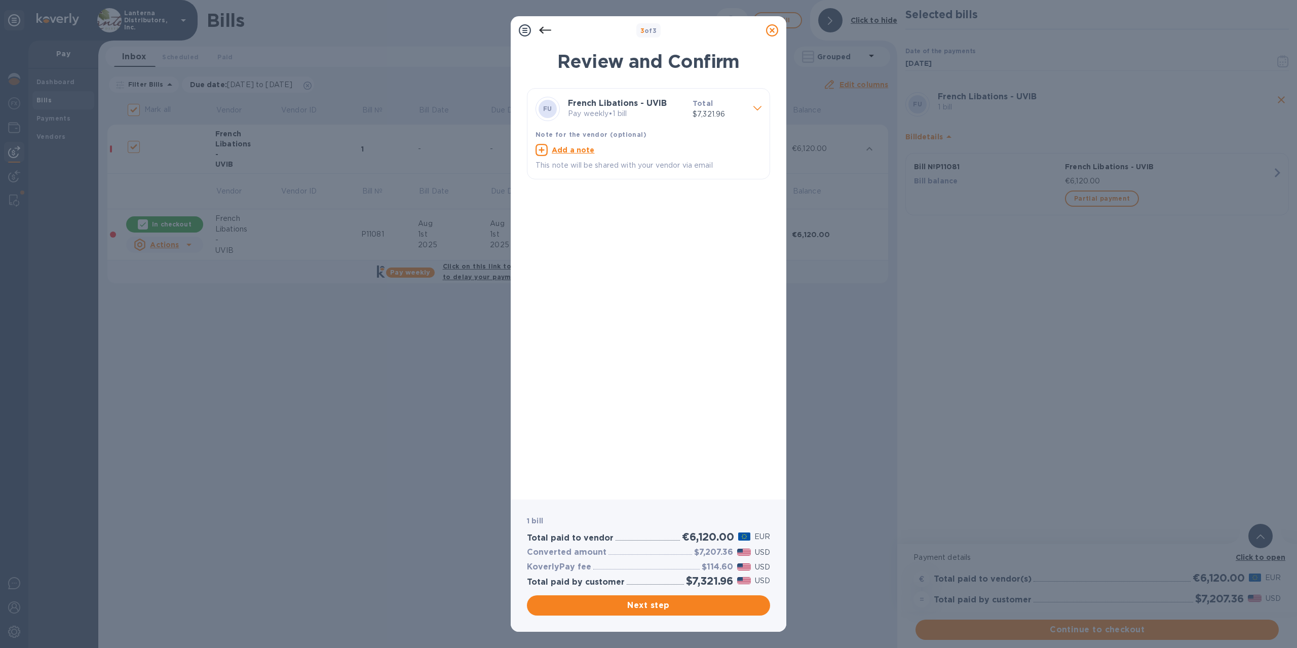
click at [546, 27] on icon at bounding box center [545, 30] width 12 height 12
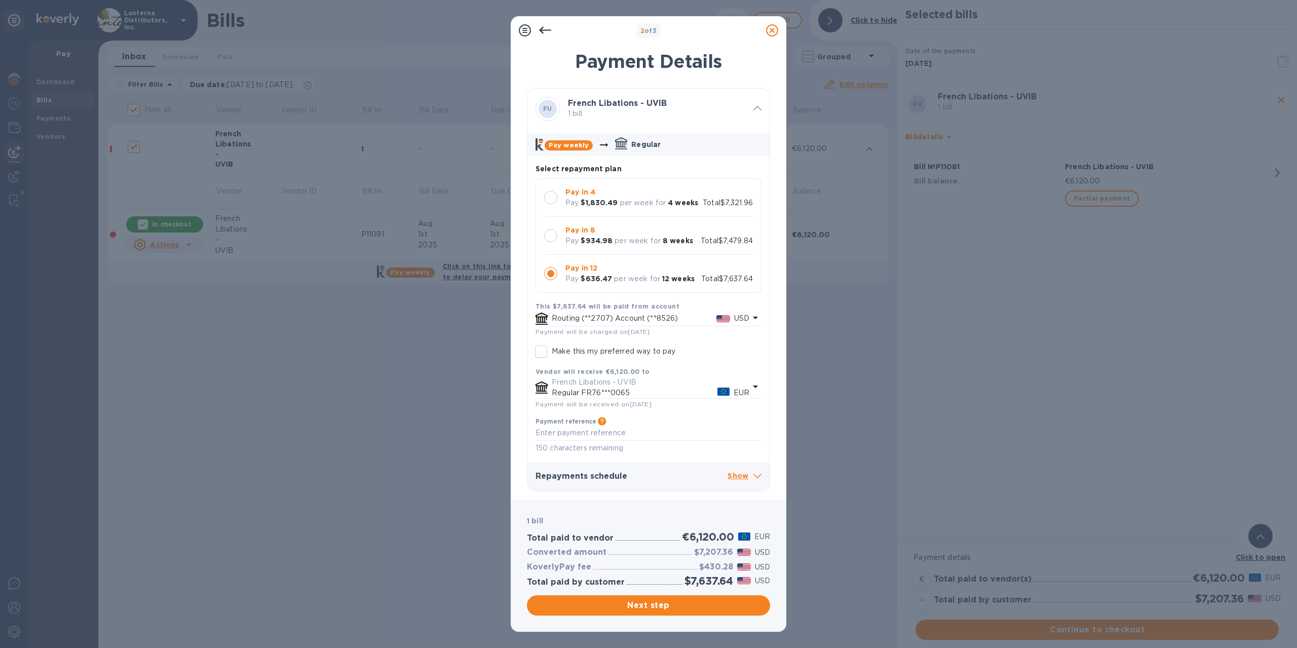
click at [546, 27] on icon at bounding box center [545, 30] width 12 height 12
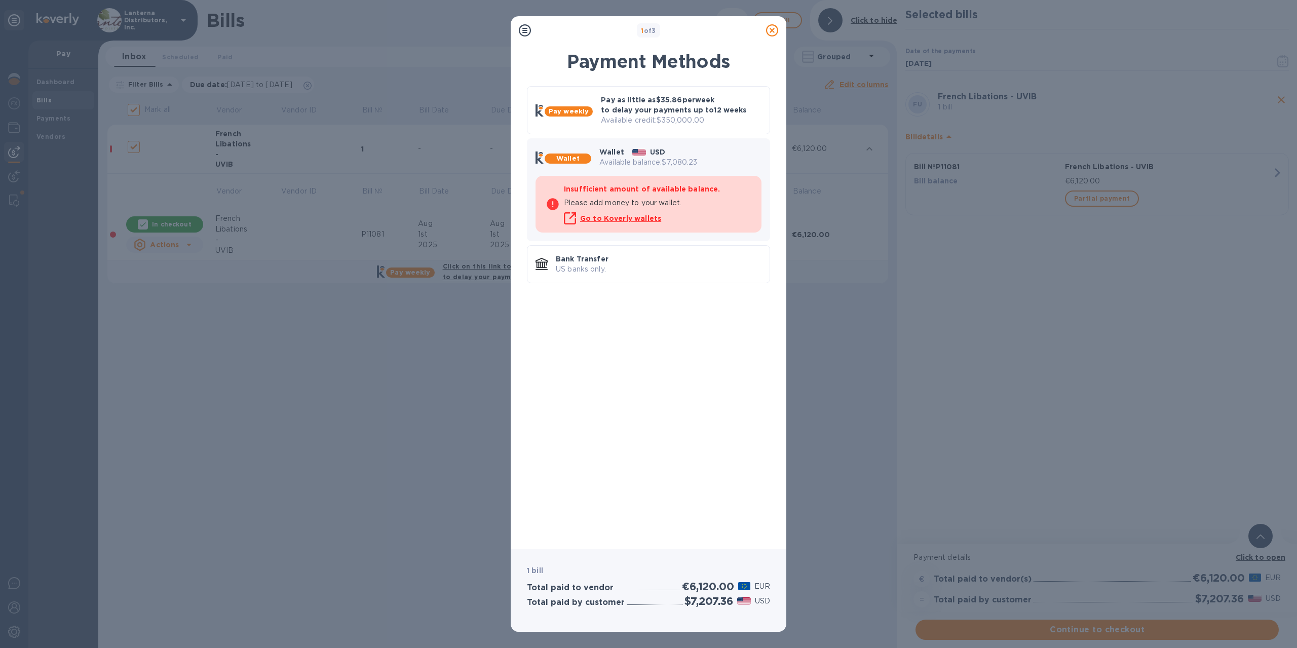
click at [774, 31] on icon at bounding box center [772, 30] width 12 height 12
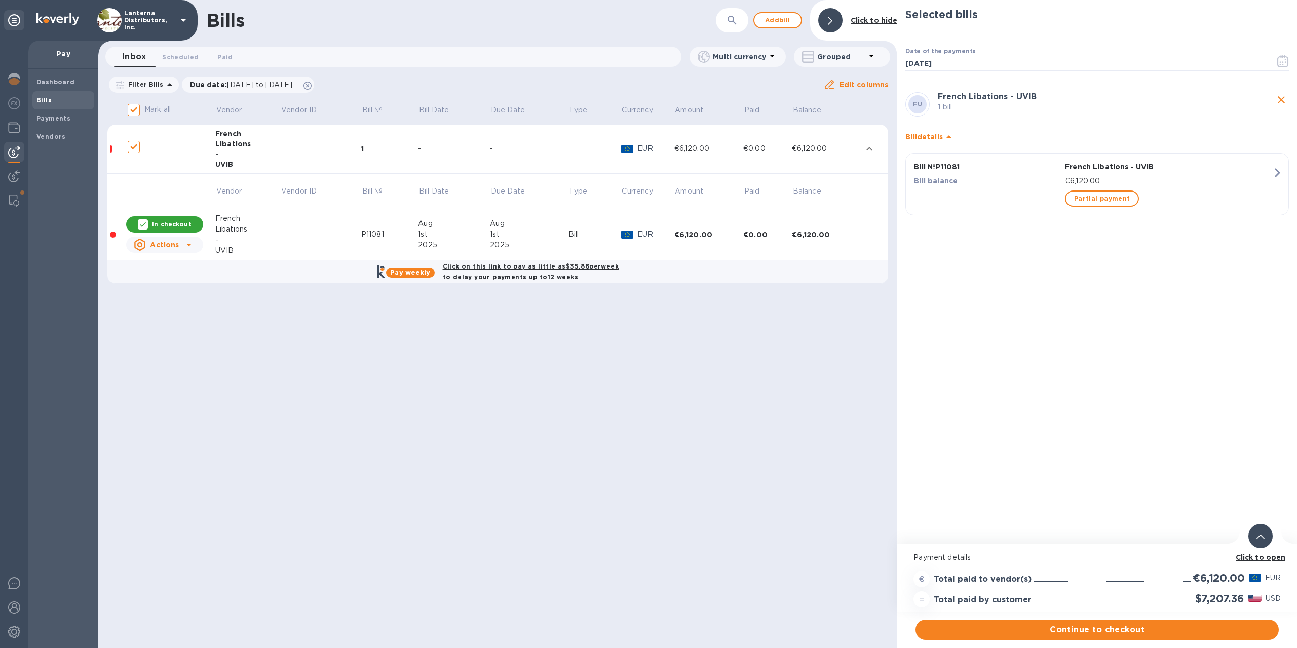
click at [481, 388] on div "Bills ​ Add bill Click to hide Inbox 0 Scheduled 0 Paid 0 Multi currency Groupe…" at bounding box center [497, 324] width 799 height 648
click at [334, 366] on div "Bills ​ Add bill Click to hide Inbox 0 Scheduled 0 Paid 0 Multi currency Groupe…" at bounding box center [497, 324] width 799 height 648
click at [570, 359] on div "Bills ​ Add bill Click to hide Inbox 0 Scheduled 0 Paid 0 Multi currency Groupe…" at bounding box center [497, 324] width 799 height 648
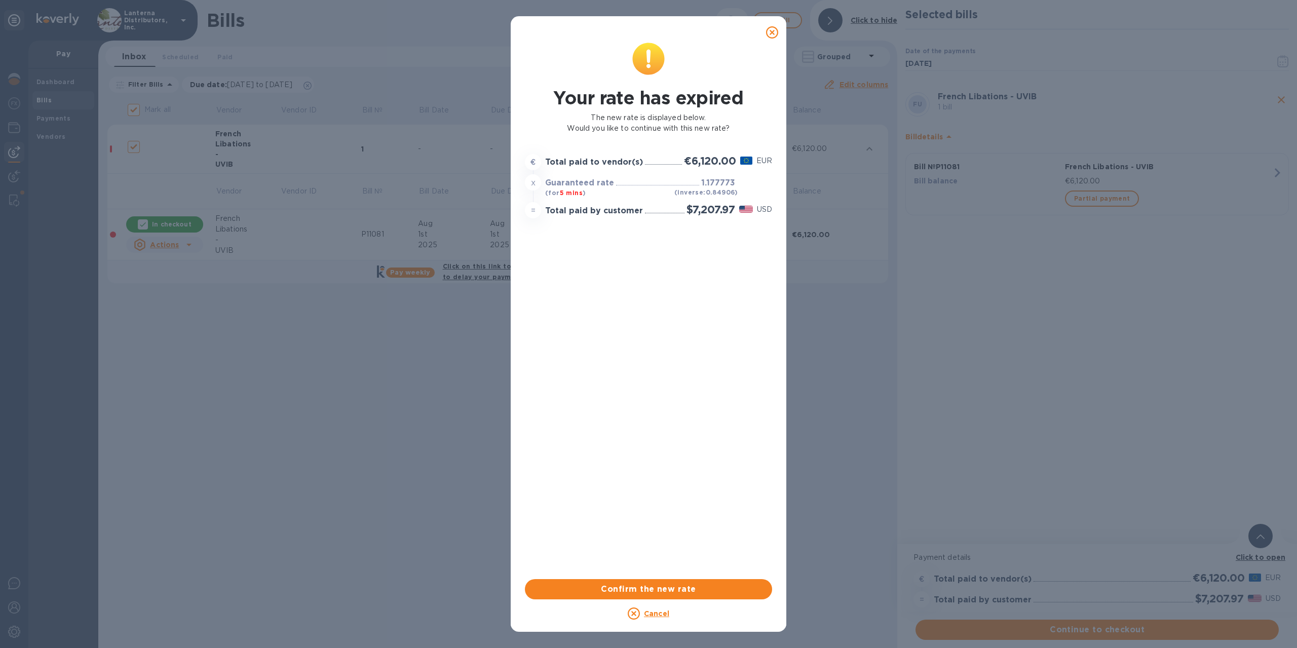
click at [770, 35] on icon at bounding box center [772, 32] width 12 height 12
checkbox input "false"
